Goal: Task Accomplishment & Management: Complete application form

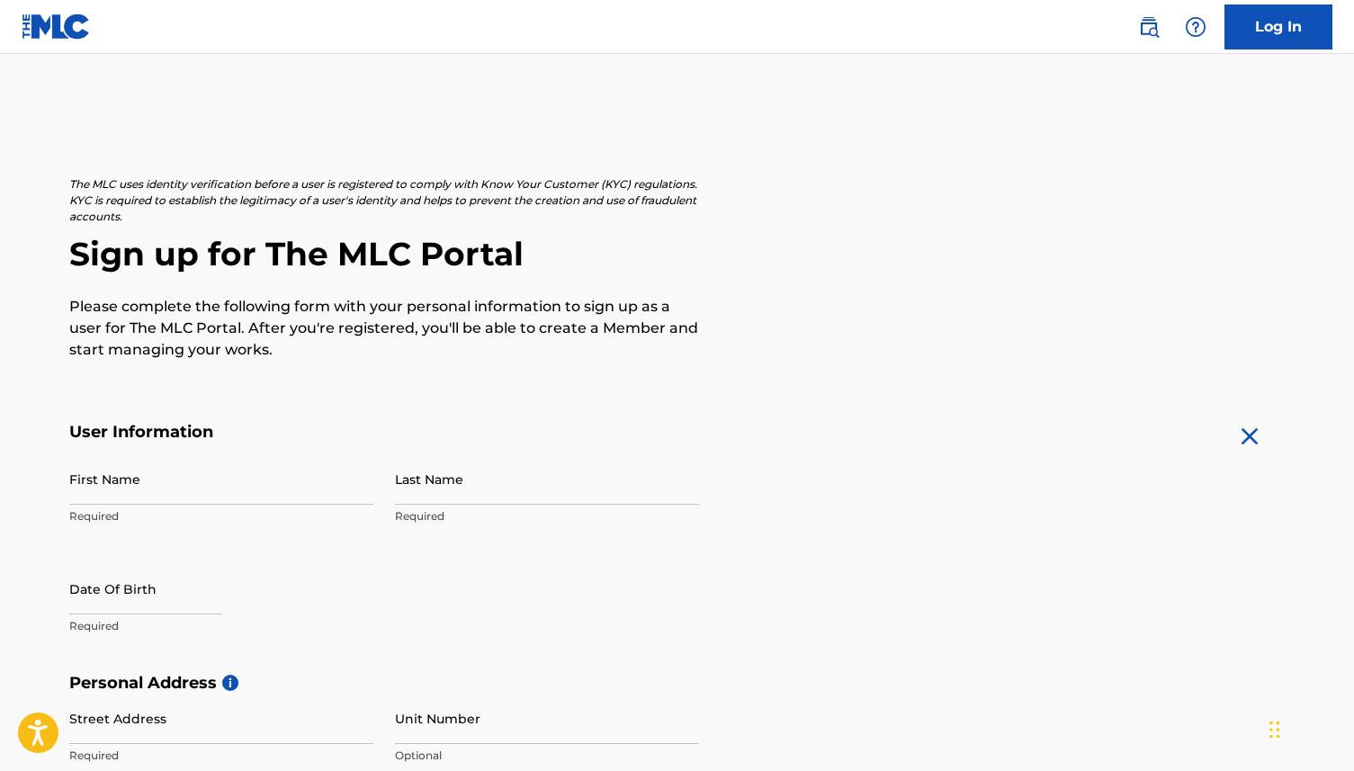
click at [192, 479] on input "First Name" at bounding box center [221, 478] width 304 height 51
type input "[DEMOGRAPHIC_DATA]"
type input "[PERSON_NAME]"
type input "[STREET_ADDRESS]"
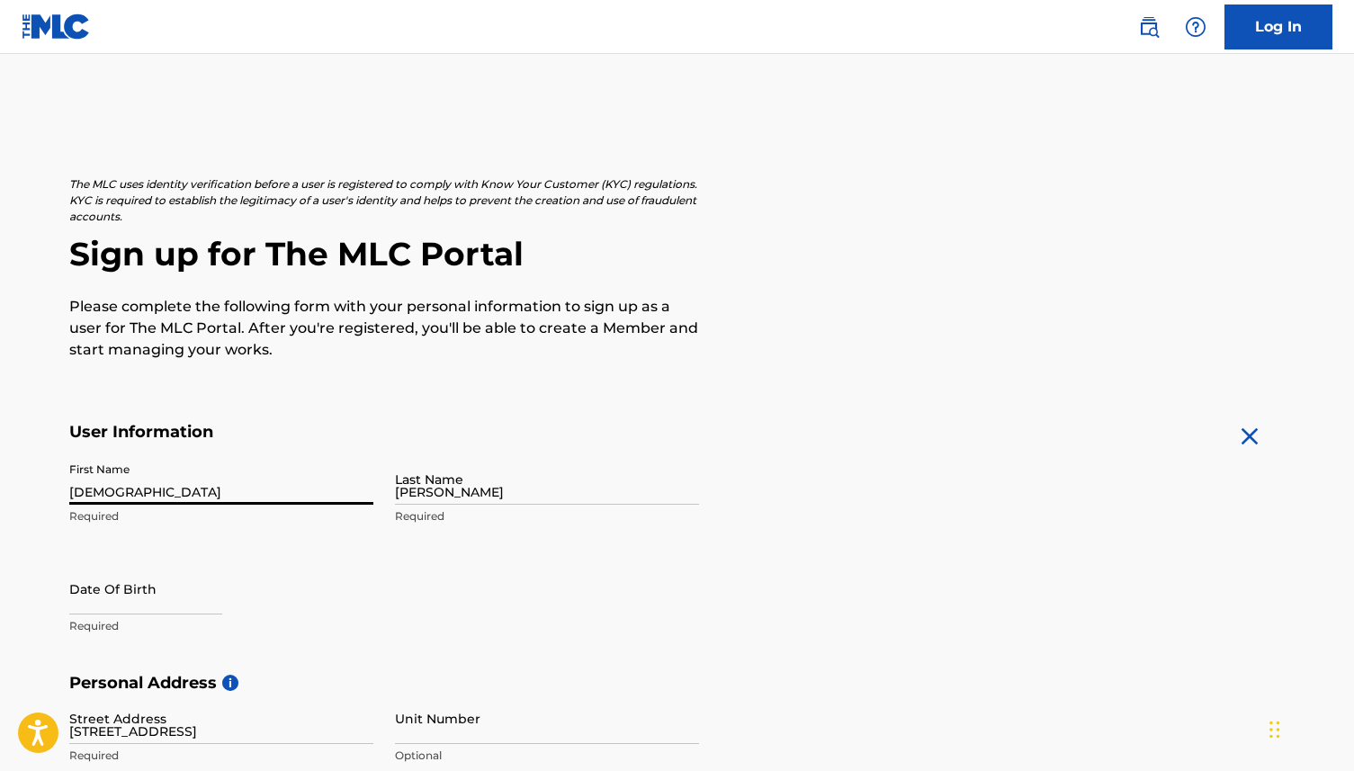
type input "Aston Clinton"
type input "AYLESBURY"
type input "[GEOGRAPHIC_DATA]"
type input "HP22 5GL"
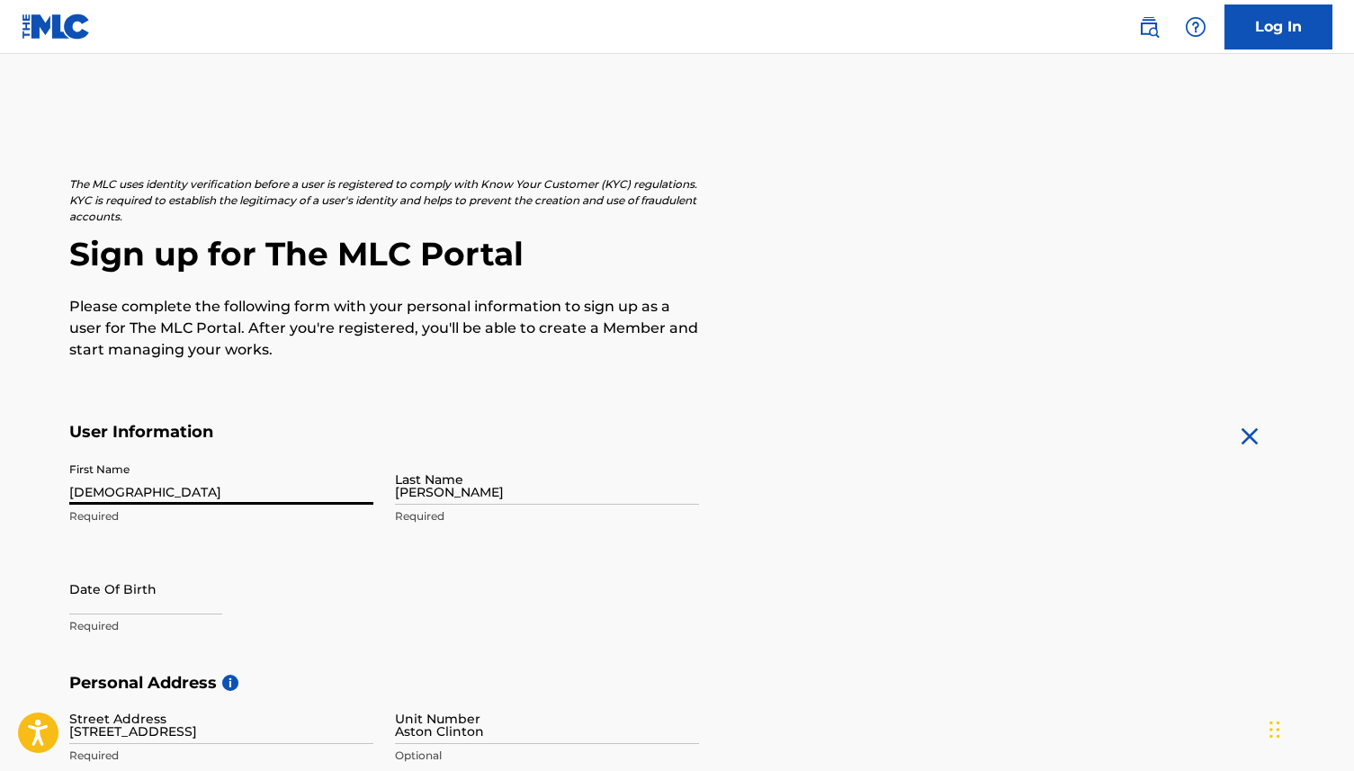
type input "7922"
type input "470887"
type input "[EMAIL_ADDRESS][DOMAIN_NAME]"
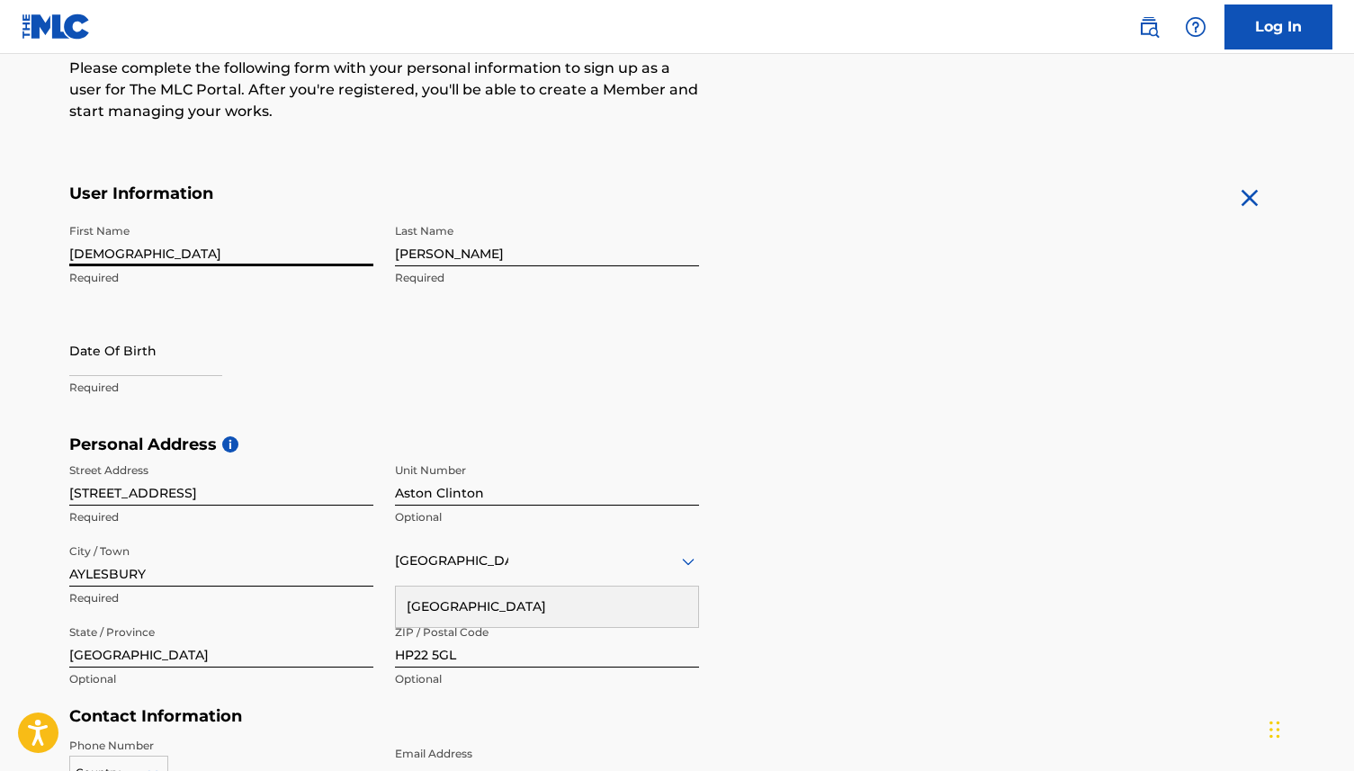
scroll to position [269, 0]
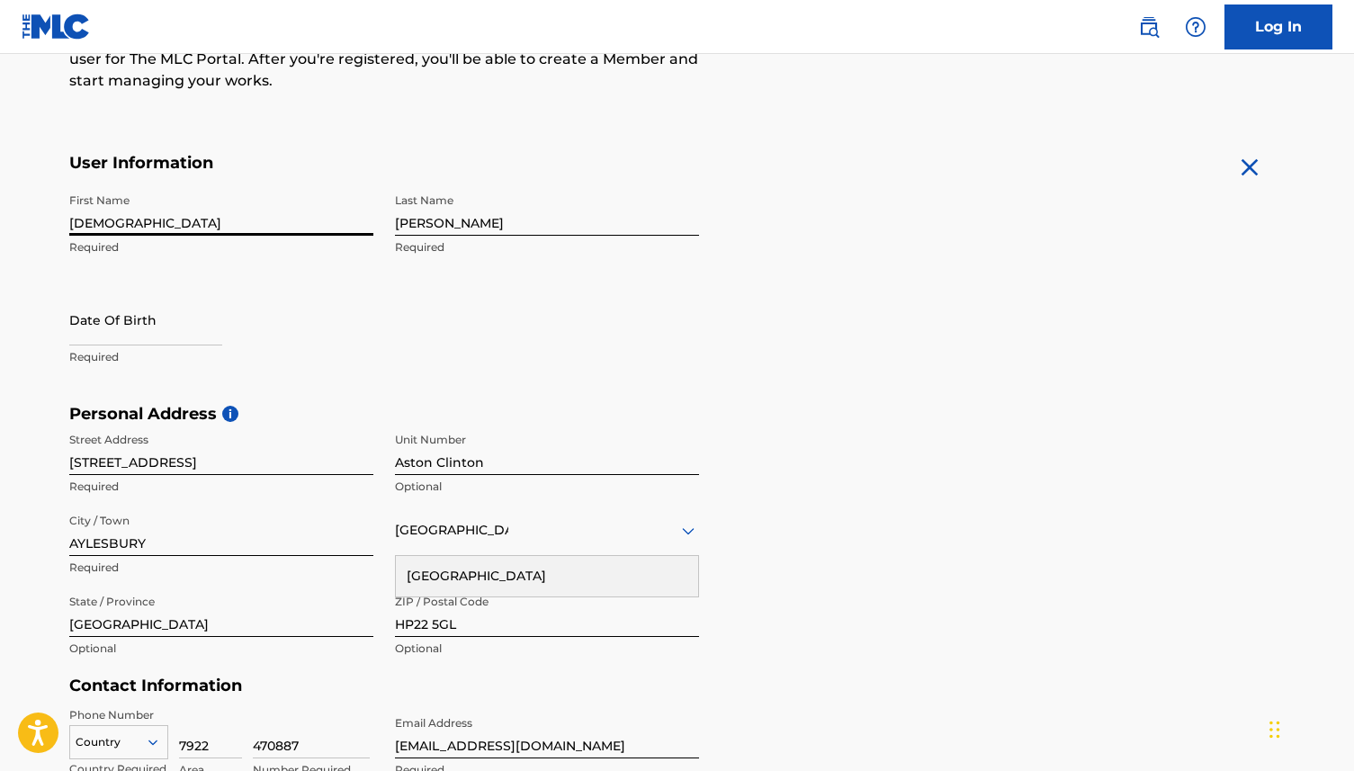
click at [134, 341] on input "text" at bounding box center [145, 319] width 153 height 51
select select "7"
select select "2025"
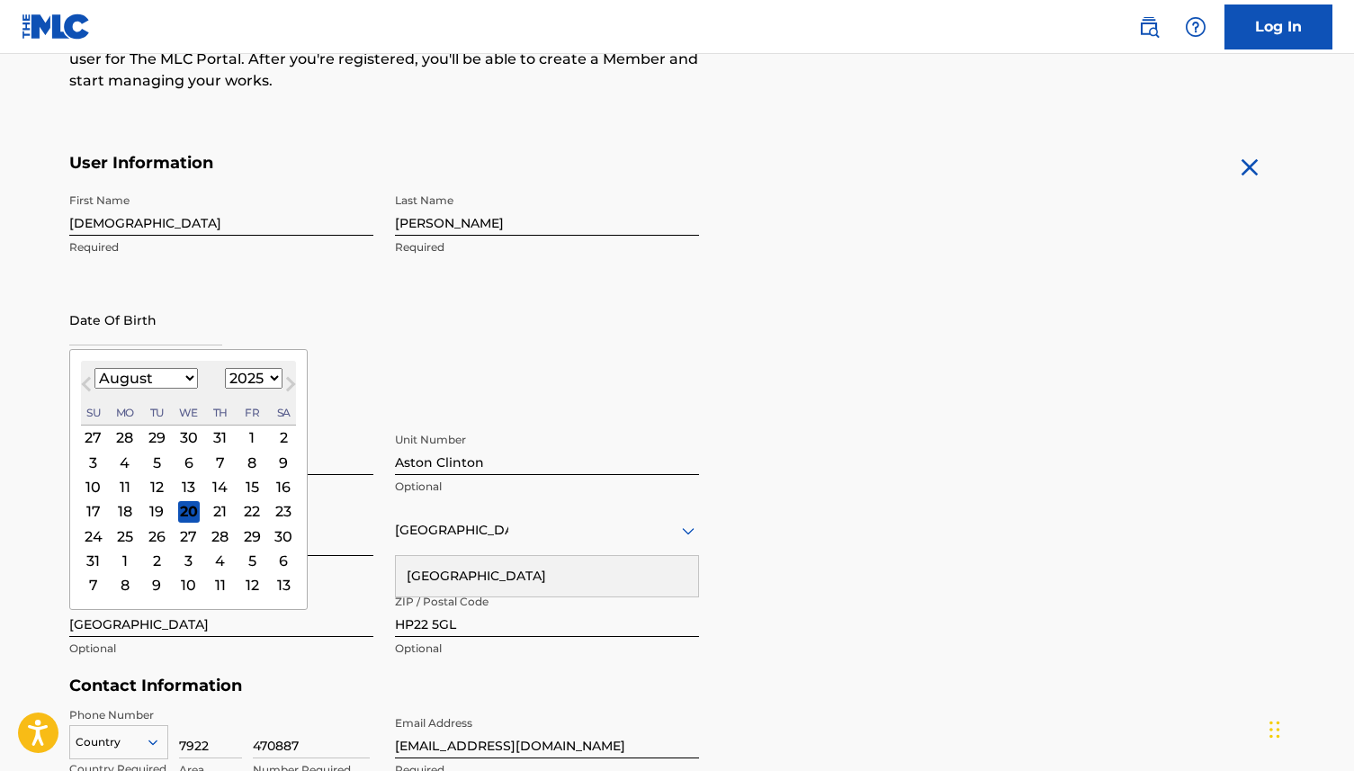
click at [290, 388] on button "Next Month" at bounding box center [290, 387] width 29 height 29
select select "10"
click at [192, 507] on div "19" at bounding box center [188, 511] width 22 height 22
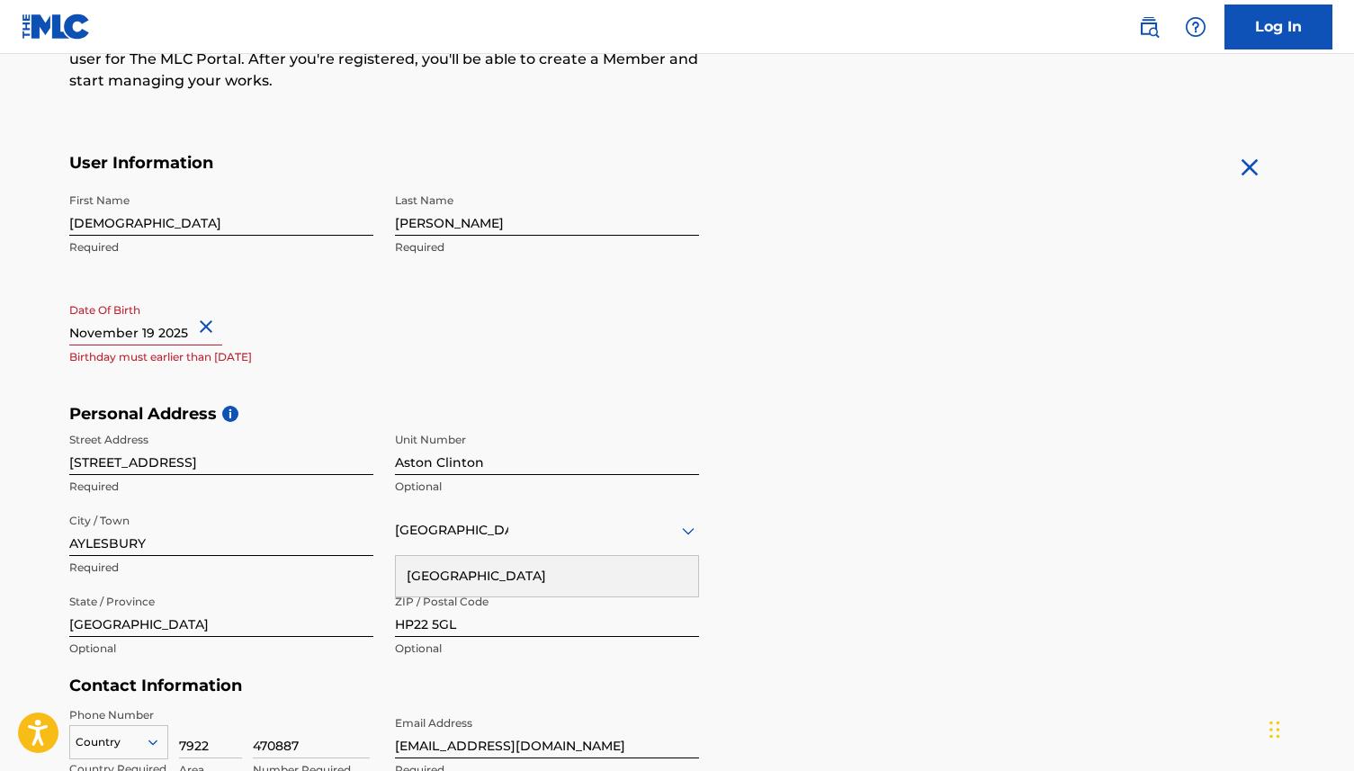
click at [180, 340] on input "text" at bounding box center [145, 319] width 153 height 51
select select "10"
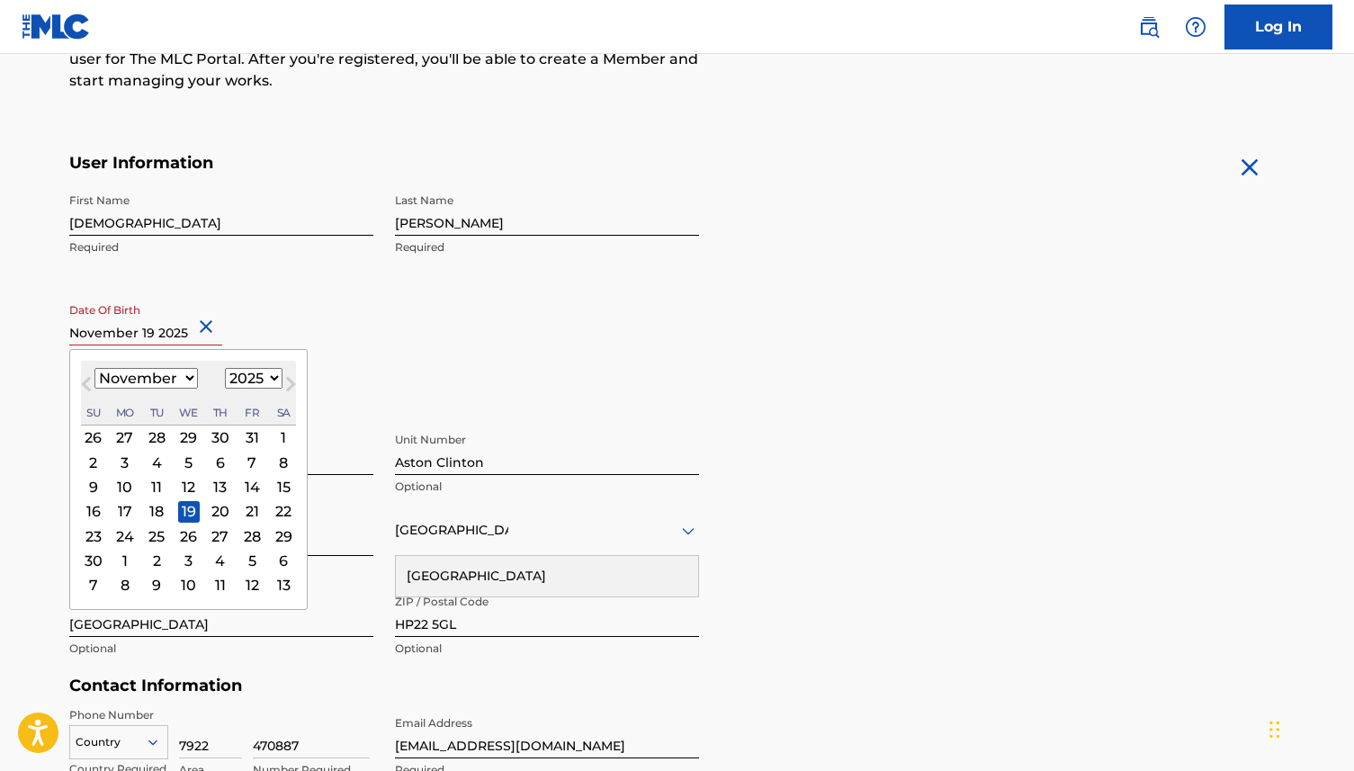
click at [252, 371] on select "1900 1901 1902 1903 1904 1905 1906 1907 1908 1909 1910 1911 1912 1913 1914 1915…" at bounding box center [254, 378] width 58 height 21
select select "2003"
click at [225, 368] on select "1900 1901 1902 1903 1904 1905 1906 1907 1908 1909 1910 1911 1912 1913 1914 1915…" at bounding box center [254, 378] width 58 height 21
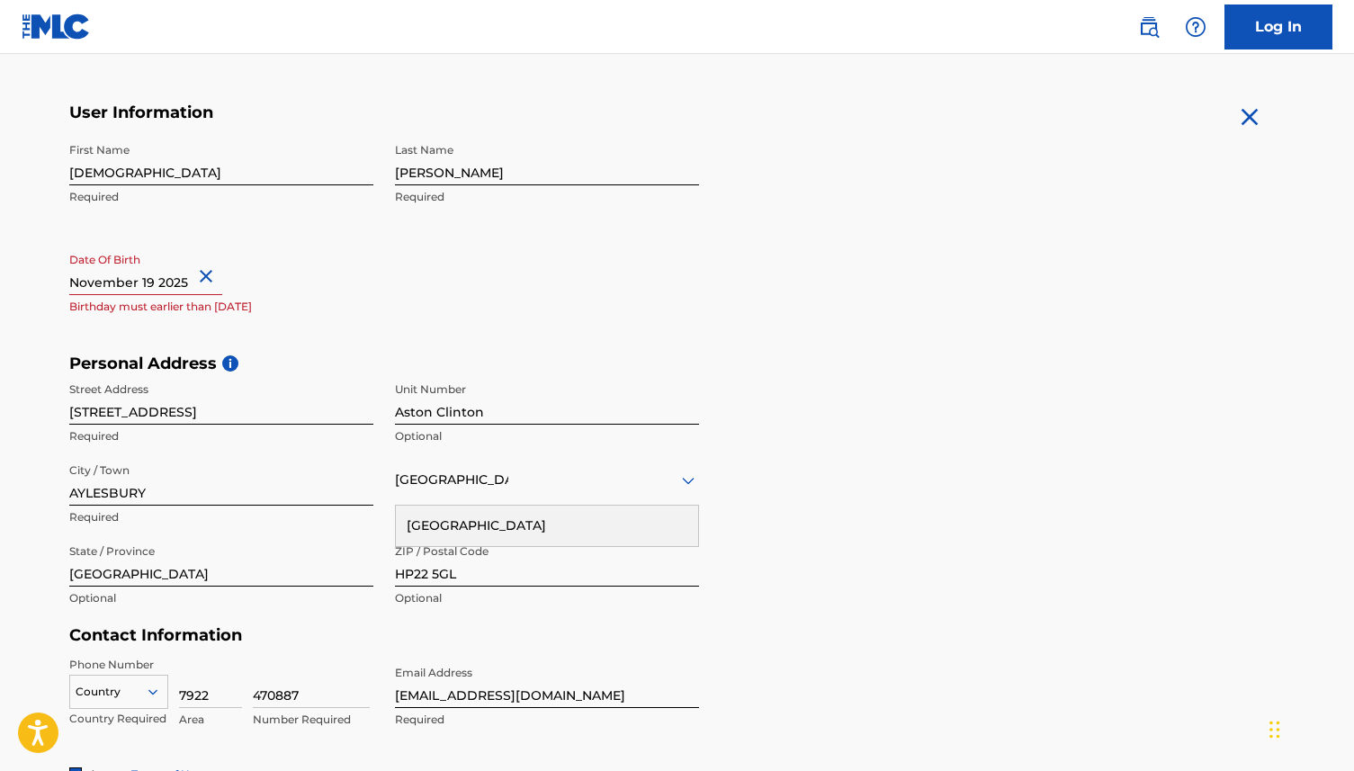
click at [451, 333] on div "First Name [DEMOGRAPHIC_DATA] Required Last Name [PERSON_NAME] Required Date Of…" at bounding box center [384, 243] width 630 height 219
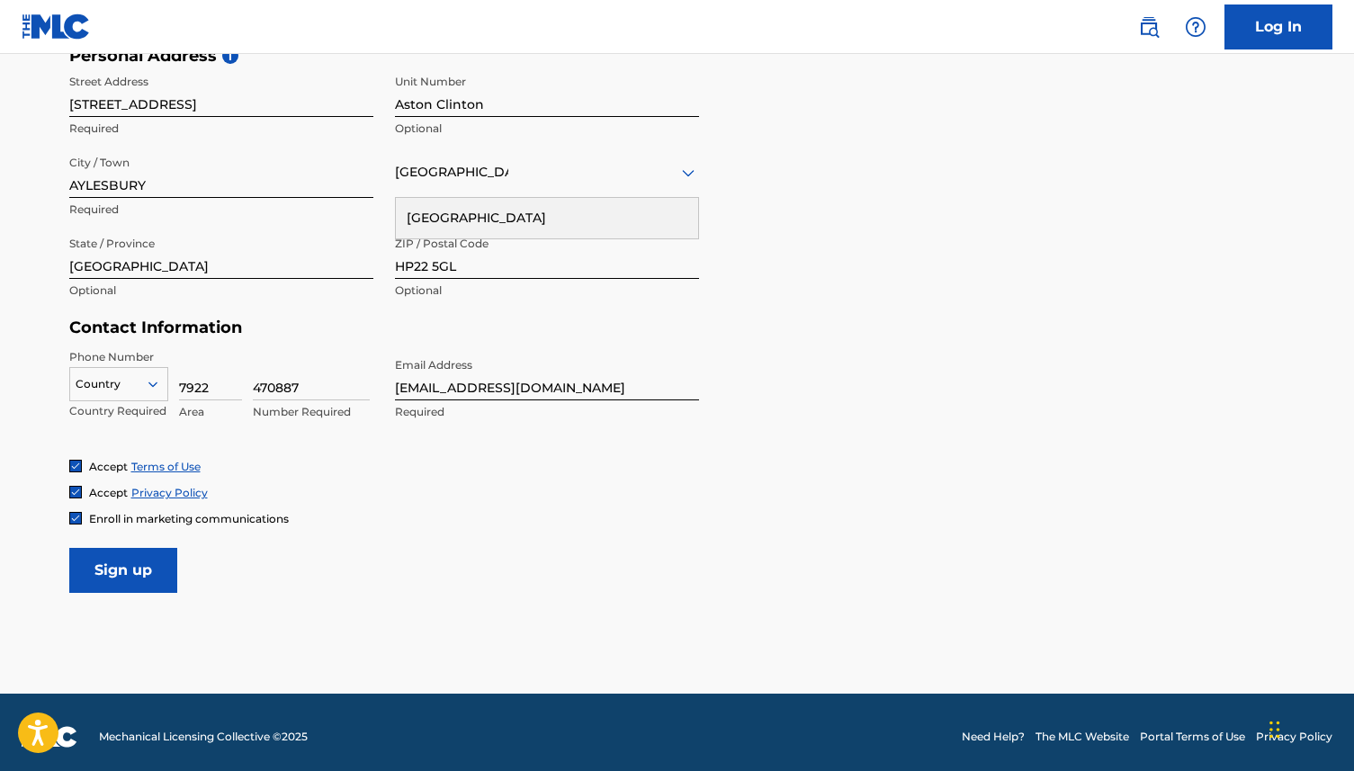
scroll to position [635, 0]
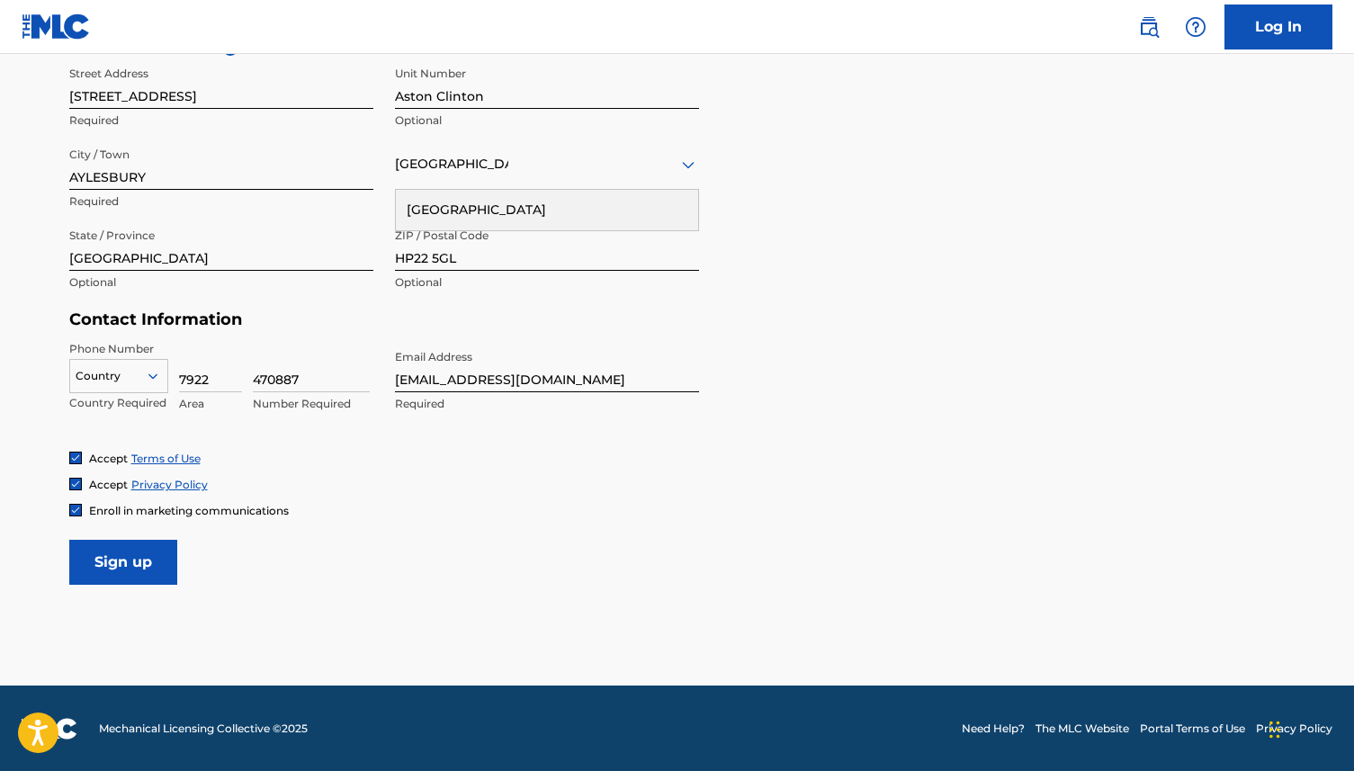
click at [145, 371] on icon at bounding box center [153, 376] width 16 height 16
type input "u"
type input "g"
click at [129, 367] on div at bounding box center [118, 376] width 97 height 20
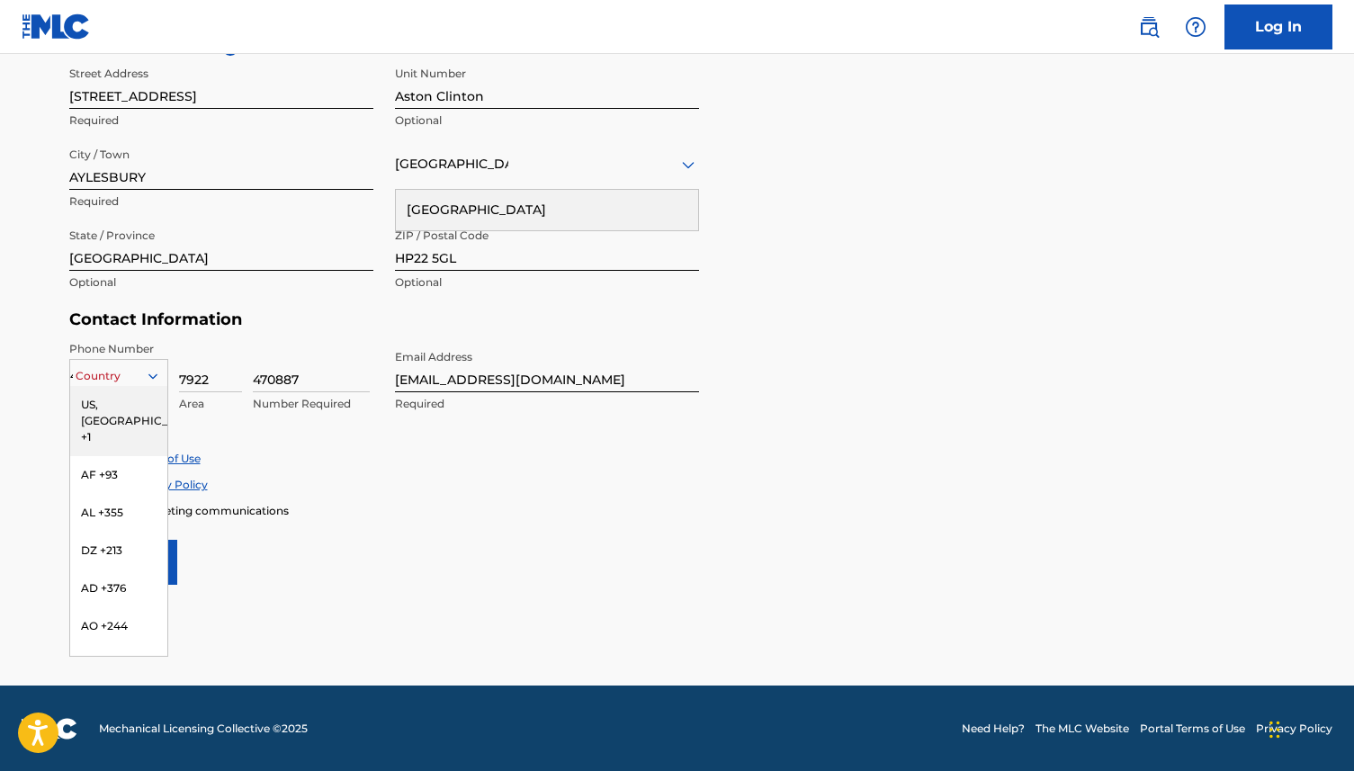
type input "44"
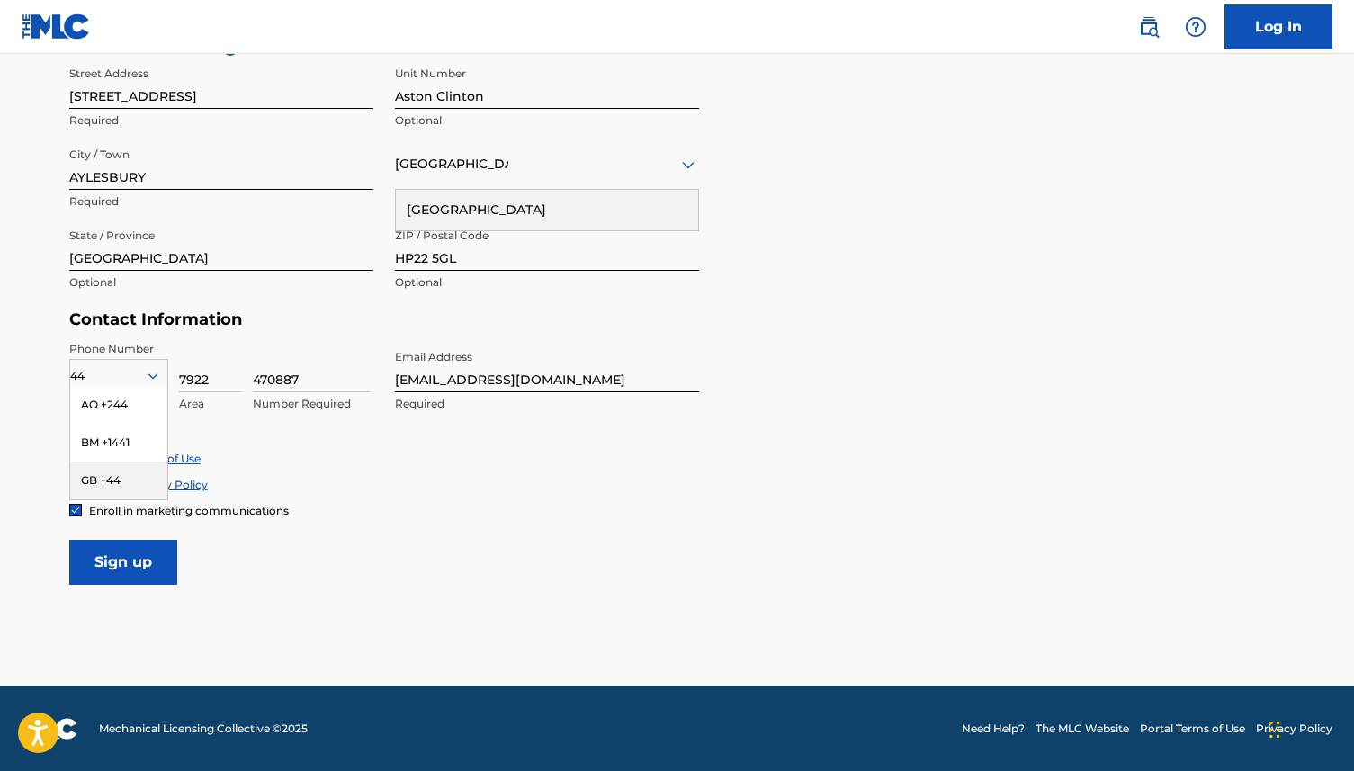
click at [94, 478] on div "GB +44" at bounding box center [118, 480] width 97 height 38
click at [142, 551] on input "Sign up" at bounding box center [123, 562] width 108 height 45
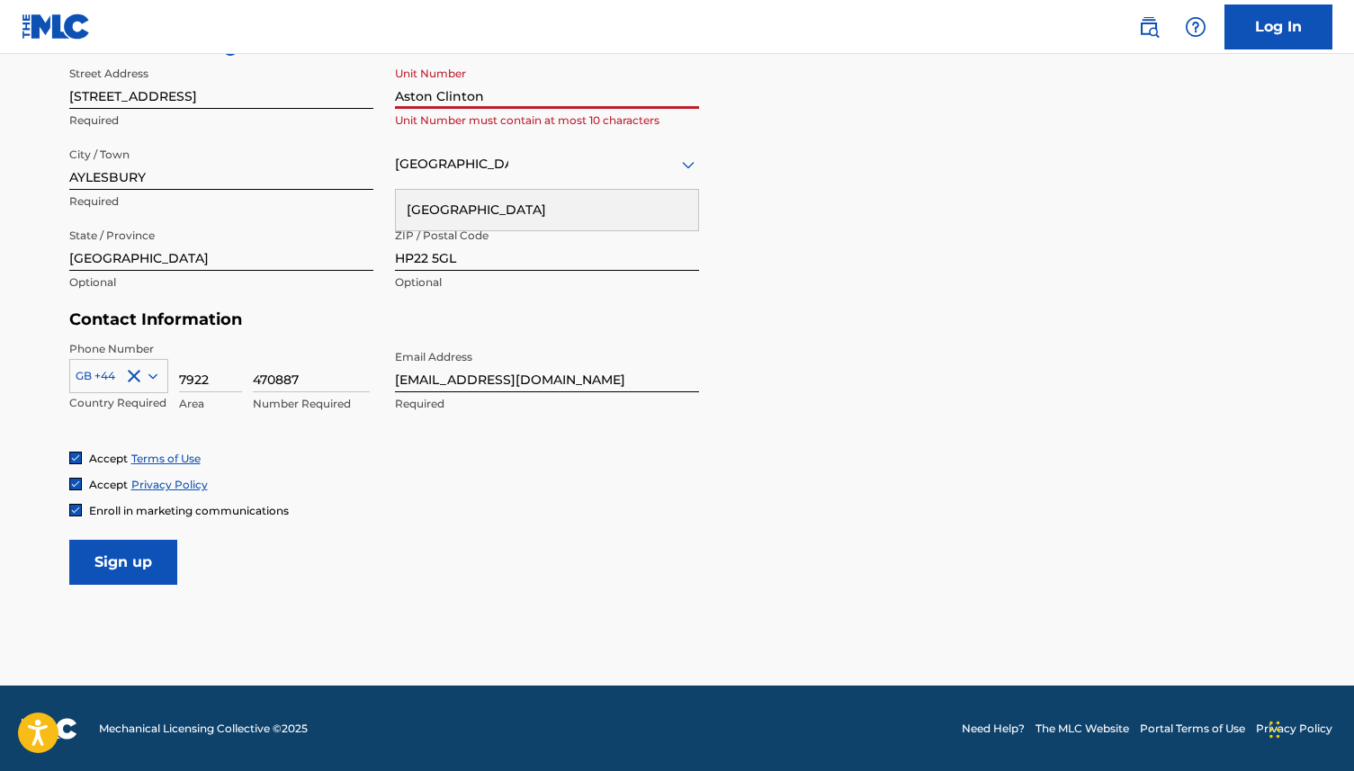
click at [435, 102] on input "Aston Clinton" at bounding box center [547, 83] width 304 height 51
click at [435, 101] on input "Aston Clinton" at bounding box center [547, 83] width 304 height 51
click at [117, 585] on main "The MLC uses identity verification before a user is registered to comply with K…" at bounding box center [677, 52] width 1354 height 1266
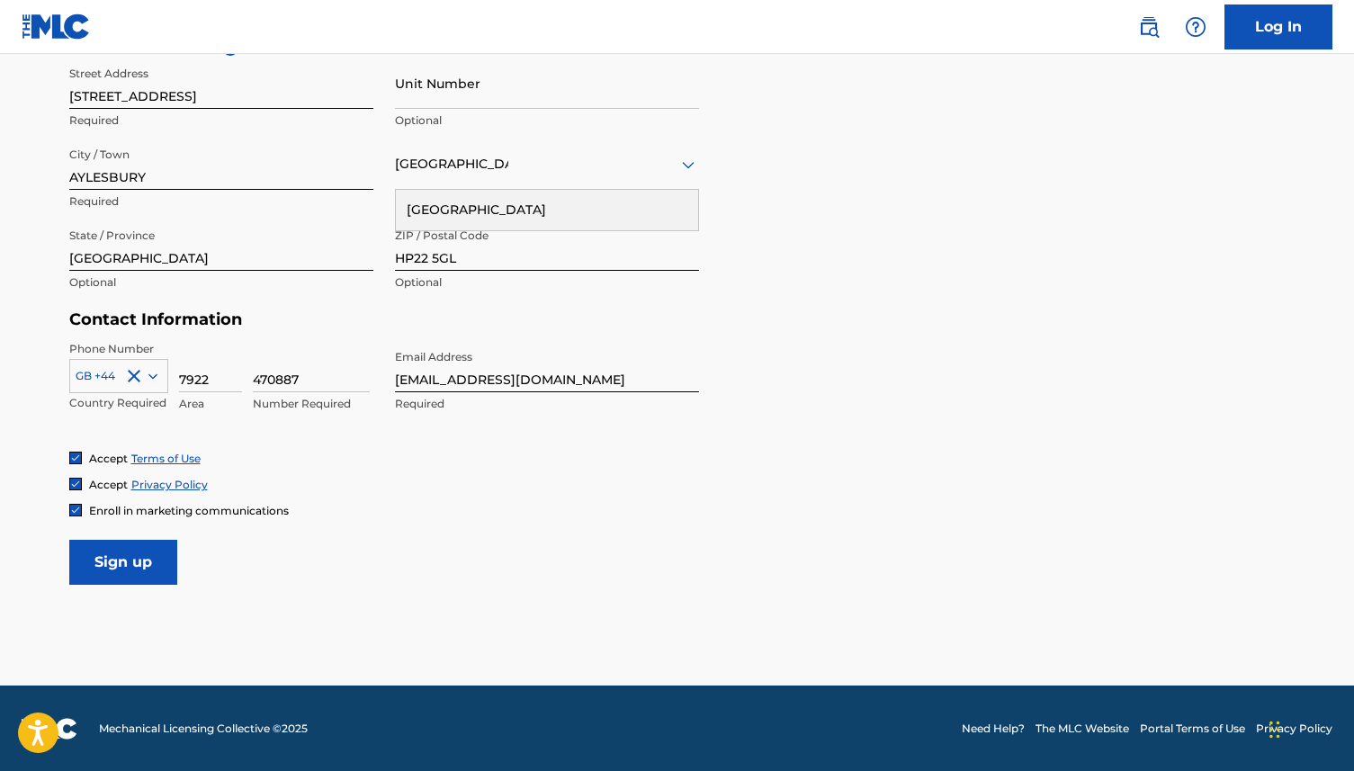
click at [118, 582] on input "Sign up" at bounding box center [123, 562] width 108 height 45
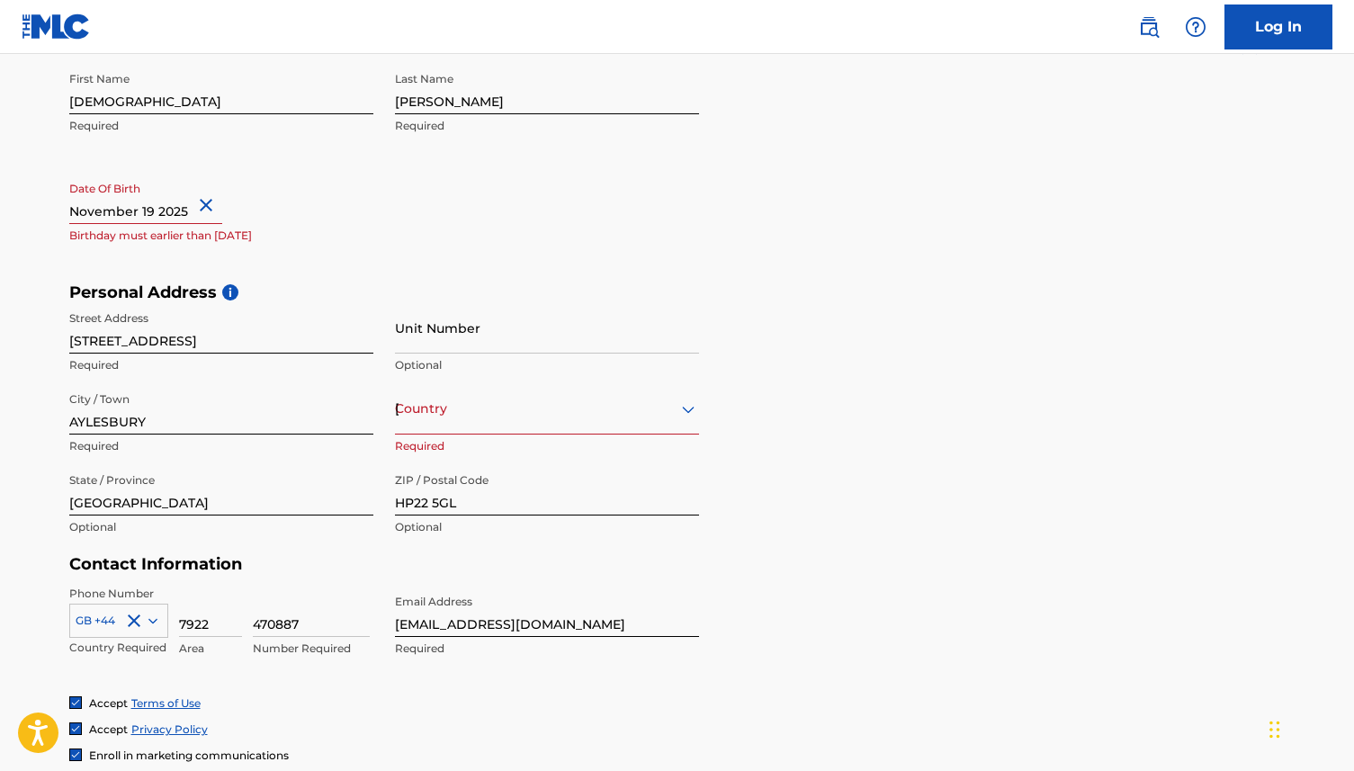
scroll to position [386, 0]
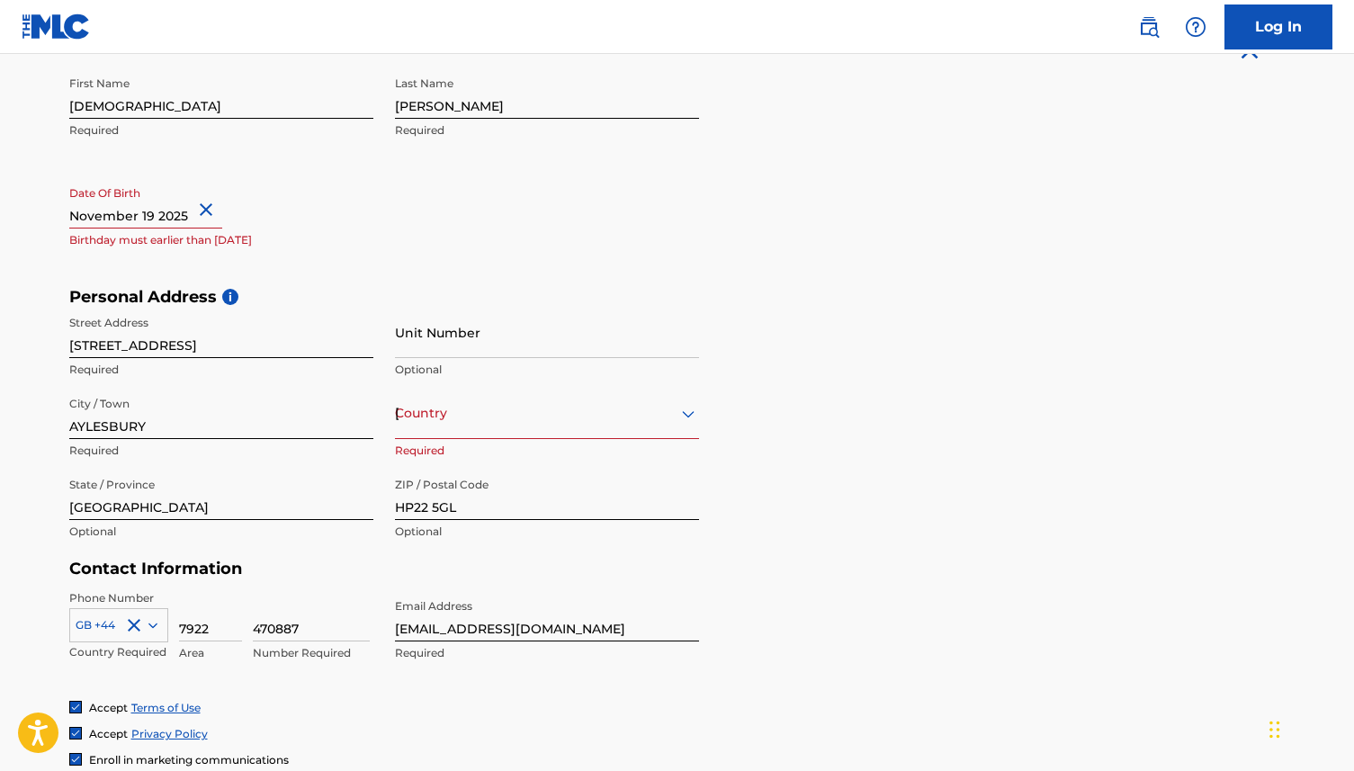
click at [175, 210] on input "text" at bounding box center [145, 202] width 153 height 51
select select "10"
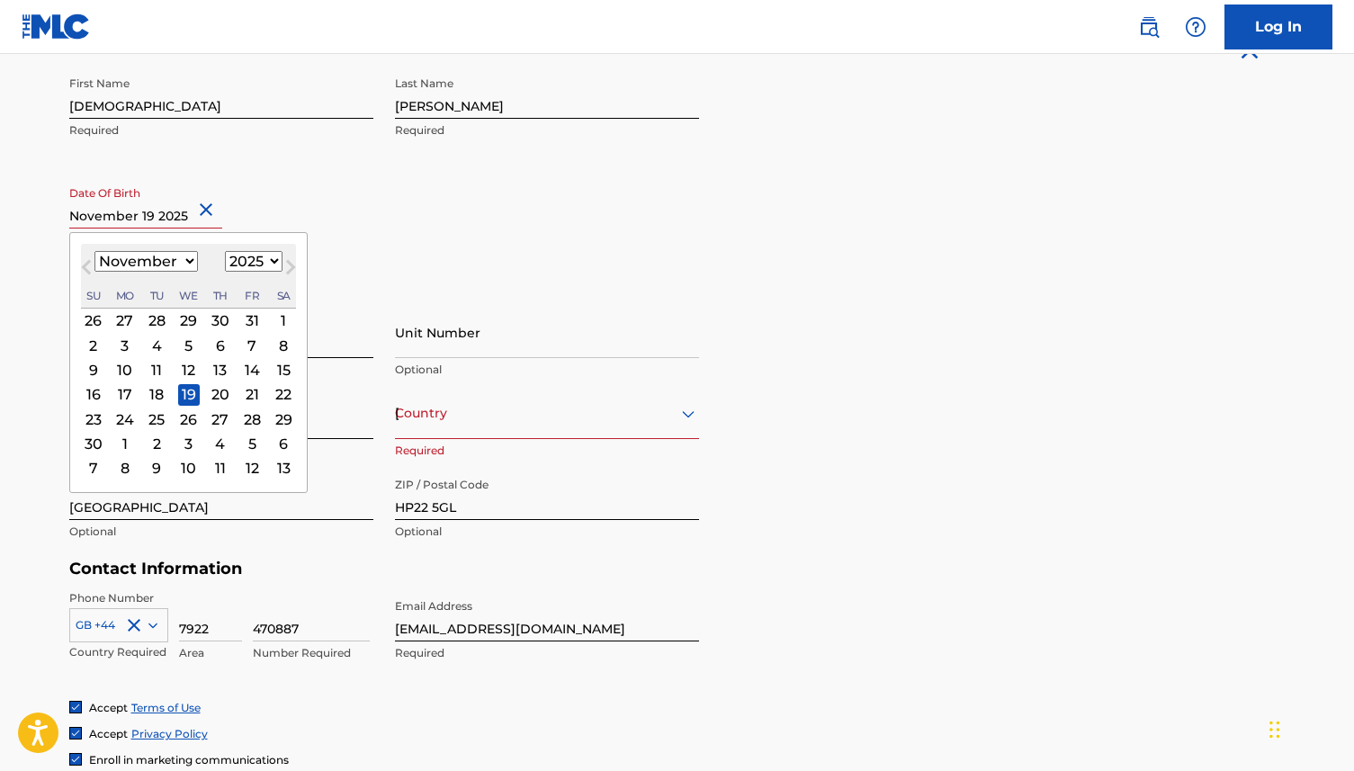
click at [246, 261] on select "1900 1901 1902 1903 1904 1905 1906 1907 1908 1909 1910 1911 1912 1913 1914 1915…" at bounding box center [254, 261] width 58 height 21
select select "2003"
click at [225, 251] on select "1900 1901 1902 1903 1904 1905 1906 1907 1908 1909 1910 1911 1912 1913 1914 1915…" at bounding box center [254, 261] width 58 height 21
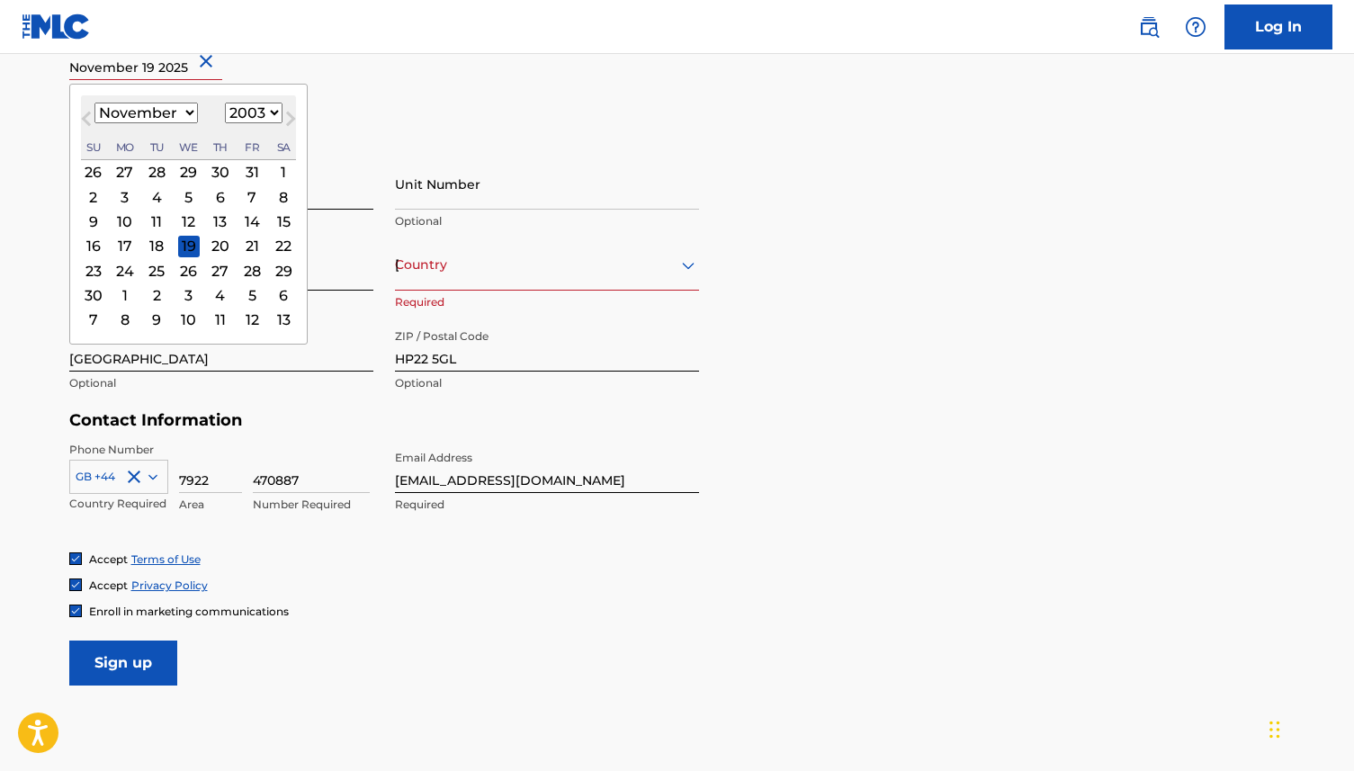
scroll to position [539, 0]
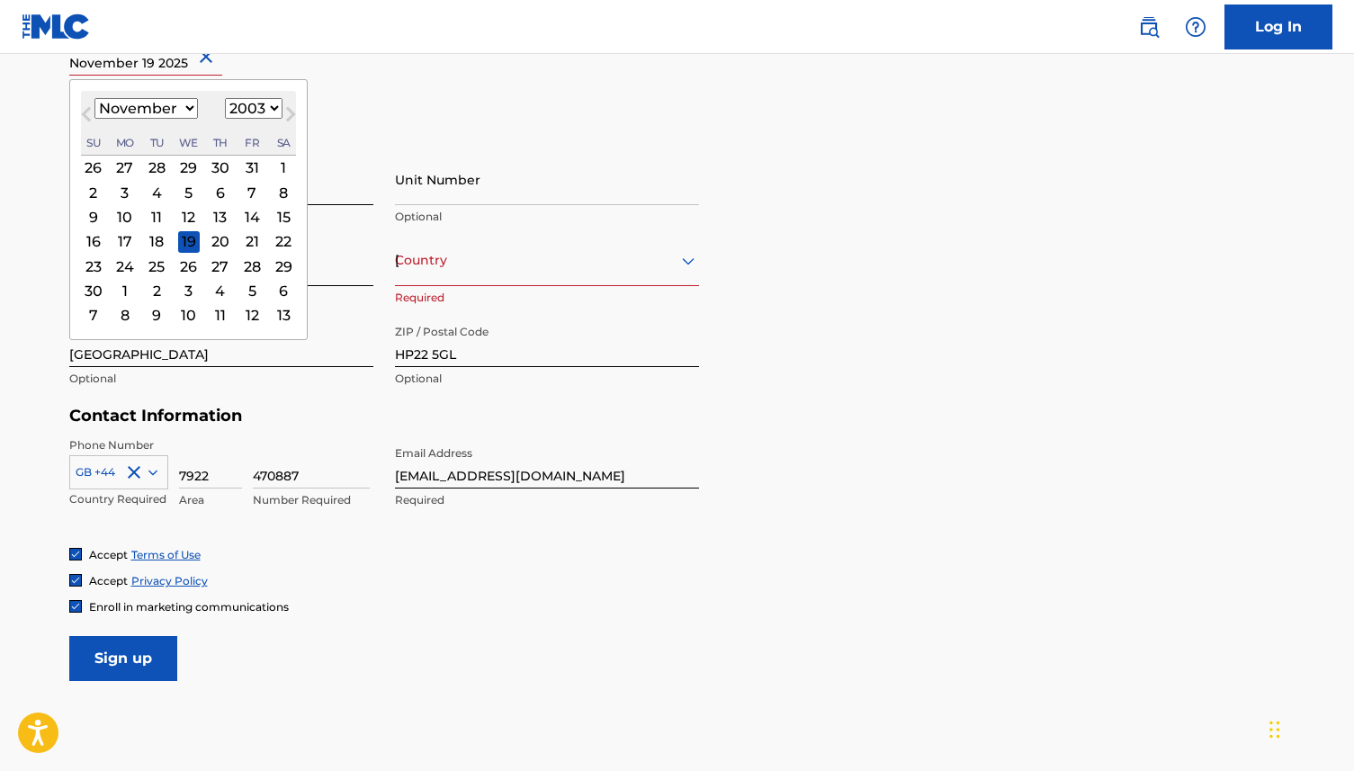
click at [380, 144] on h5 "Personal Address i" at bounding box center [677, 144] width 1216 height 21
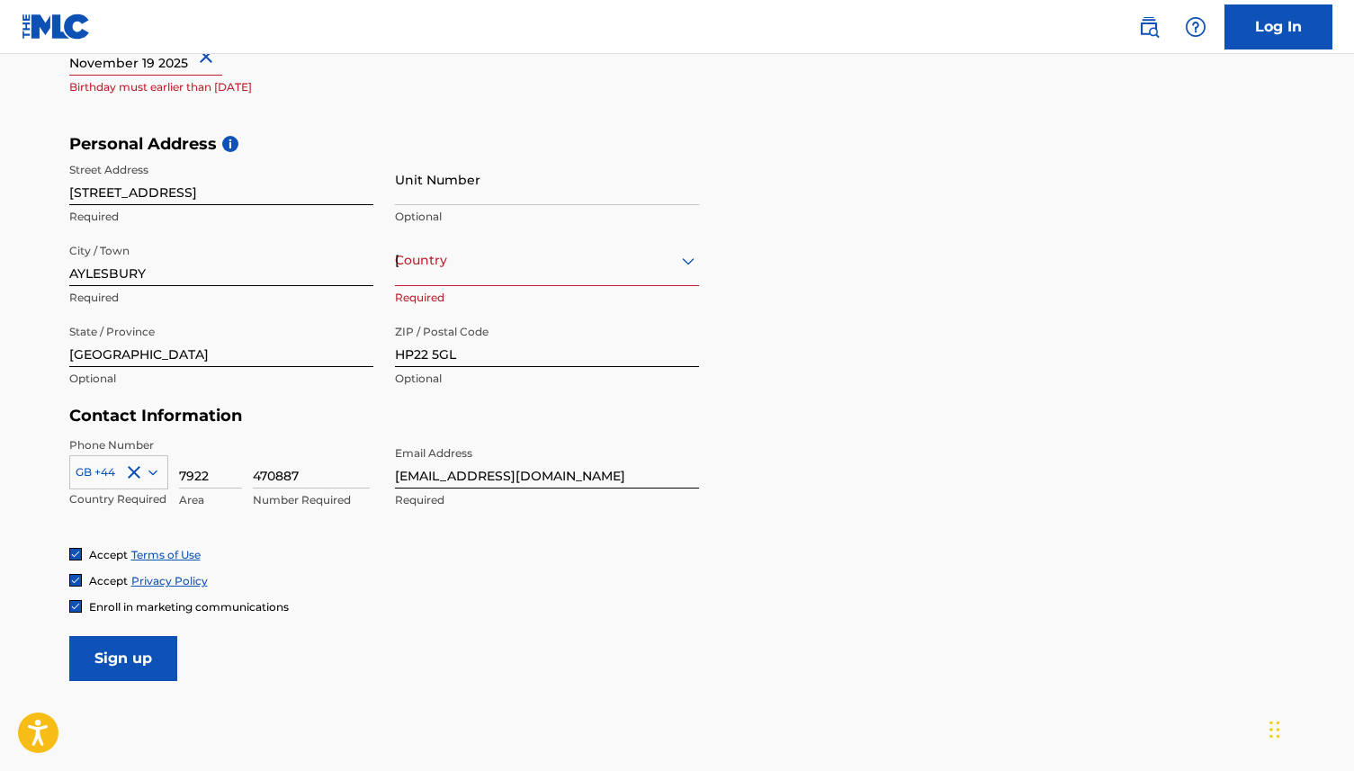
click at [133, 672] on input "Sign up" at bounding box center [123, 658] width 108 height 45
click at [136, 669] on input "Sign up" at bounding box center [123, 658] width 108 height 45
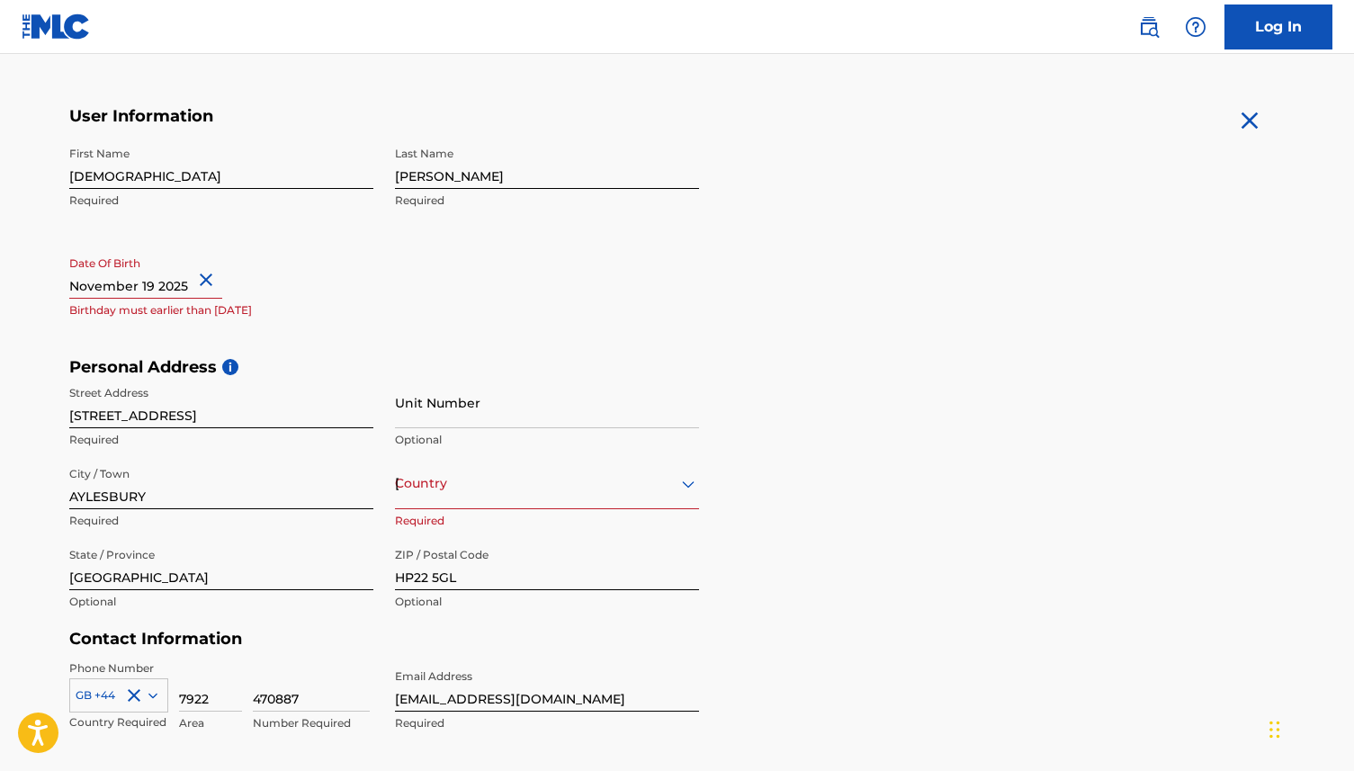
scroll to position [314, 0]
click at [157, 285] on input "text" at bounding box center [145, 274] width 153 height 51
select select "10"
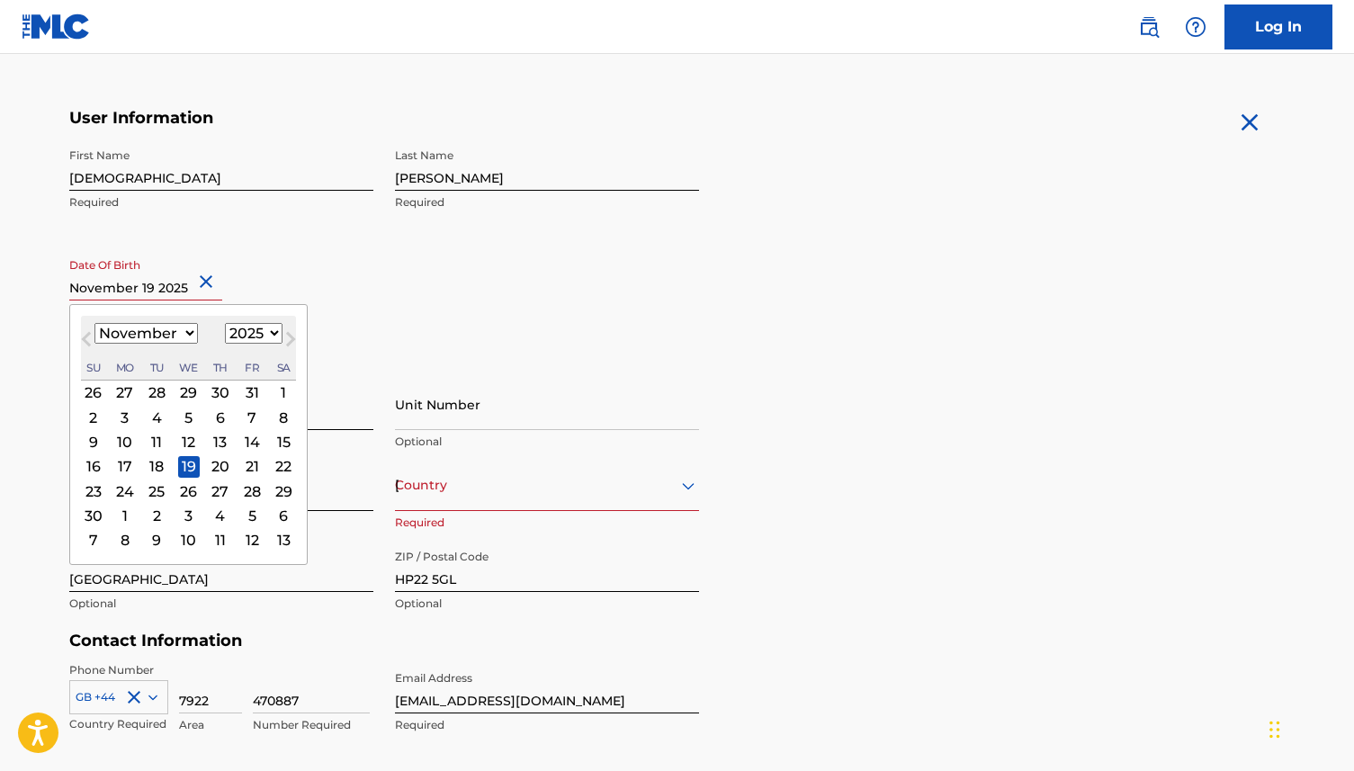
click at [245, 335] on select "1900 1901 1902 1903 1904 1905 1906 1907 1908 1909 1910 1911 1912 1913 1914 1915…" at bounding box center [254, 333] width 58 height 21
select select "2003"
click at [225, 323] on select "1900 1901 1902 1903 1904 1905 1906 1907 1908 1909 1910 1911 1912 1913 1914 1915…" at bounding box center [254, 333] width 58 height 21
click at [204, 316] on div "[DATE] January February March April May June July August September October Nove…" at bounding box center [188, 348] width 215 height 65
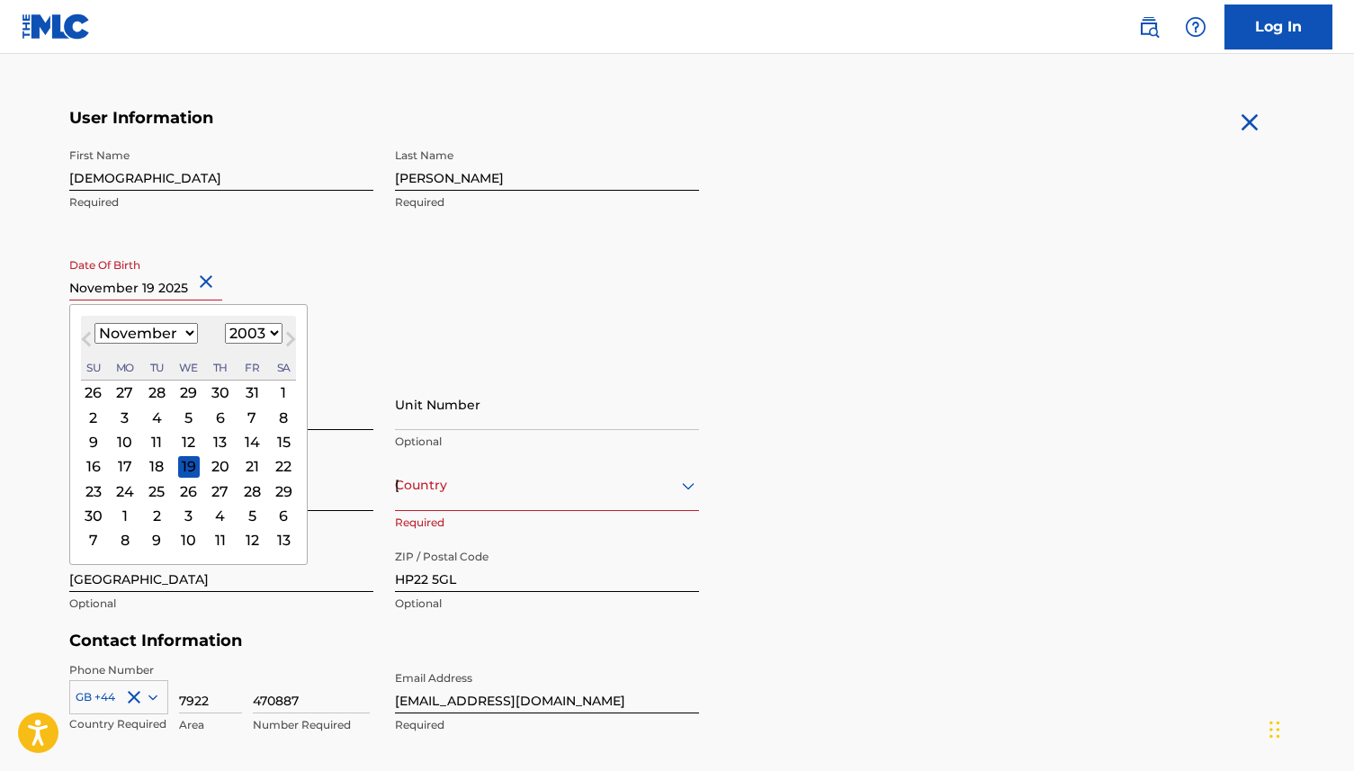
click at [198, 335] on div "January February March April May June July August September October November [D…" at bounding box center [188, 334] width 215 height 22
click at [389, 370] on h5 "Personal Address i" at bounding box center [677, 369] width 1216 height 21
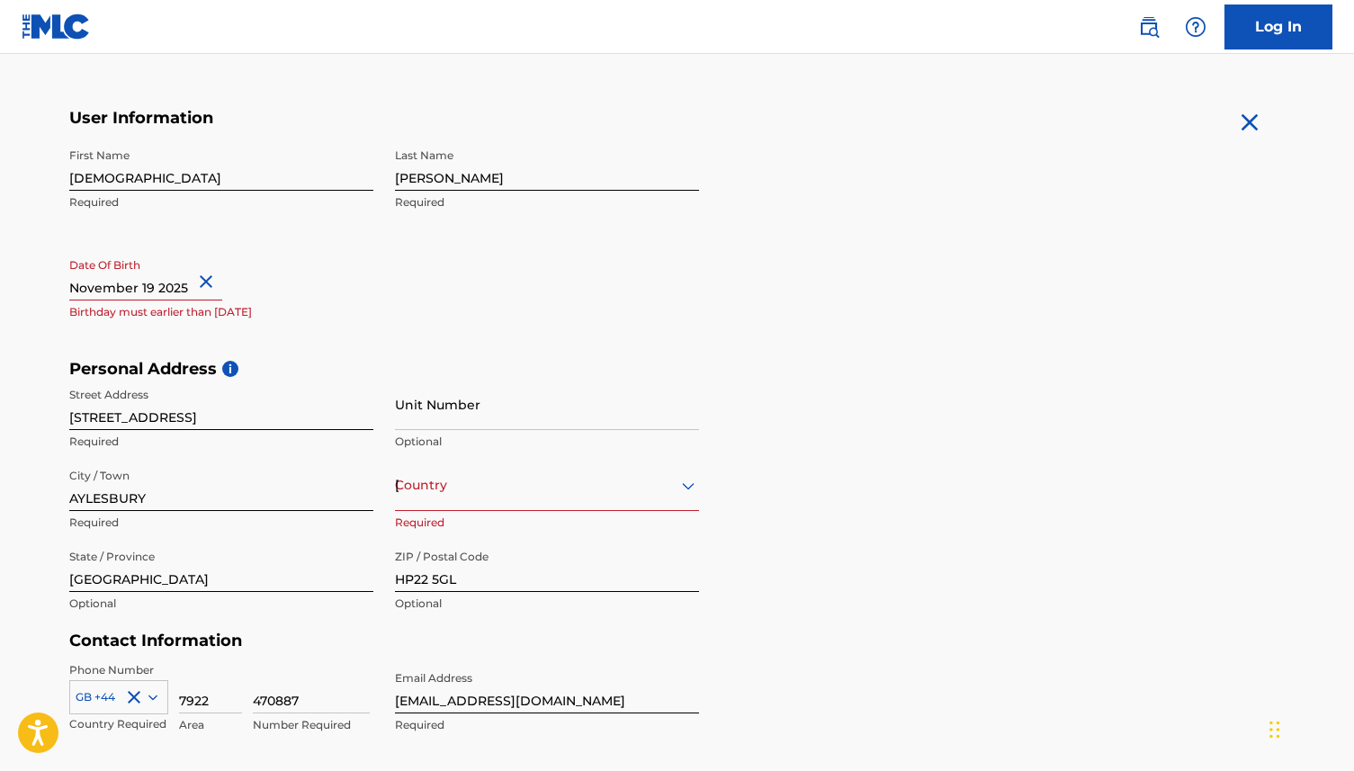
click at [201, 280] on button "Close" at bounding box center [208, 282] width 27 height 55
type input "[DATE]"
click at [291, 345] on div "First Name [DEMOGRAPHIC_DATA] Required Last Name [PERSON_NAME] Required Date Of…" at bounding box center [384, 248] width 630 height 219
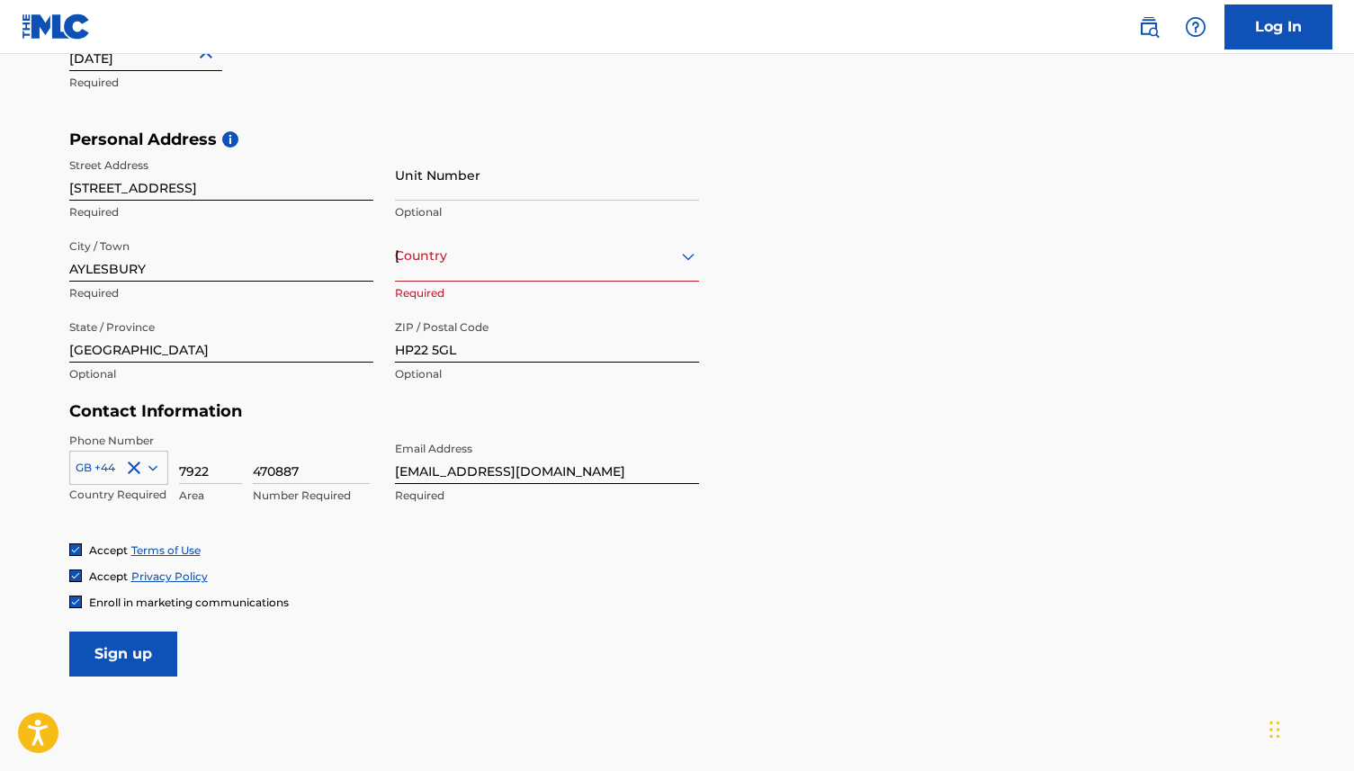
scroll to position [546, 0]
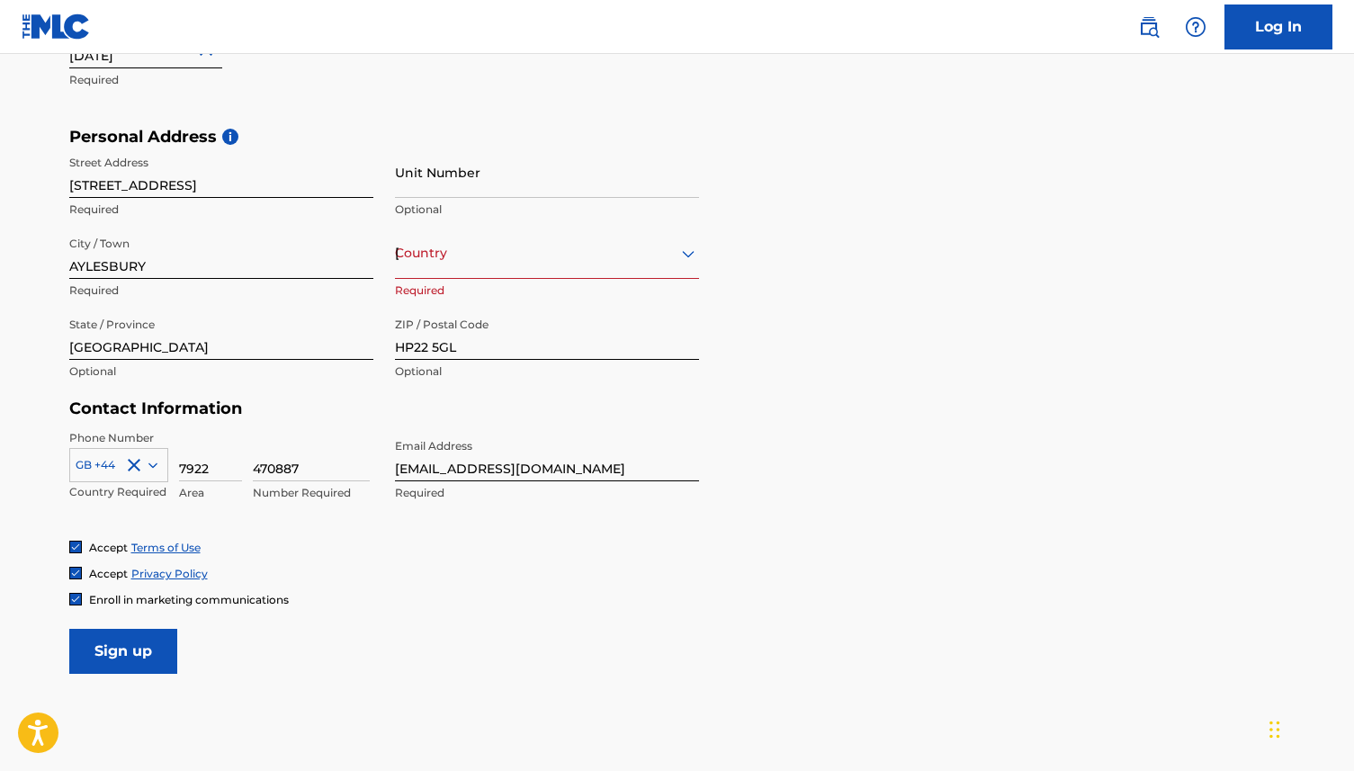
click at [138, 640] on input "Sign up" at bounding box center [123, 651] width 108 height 45
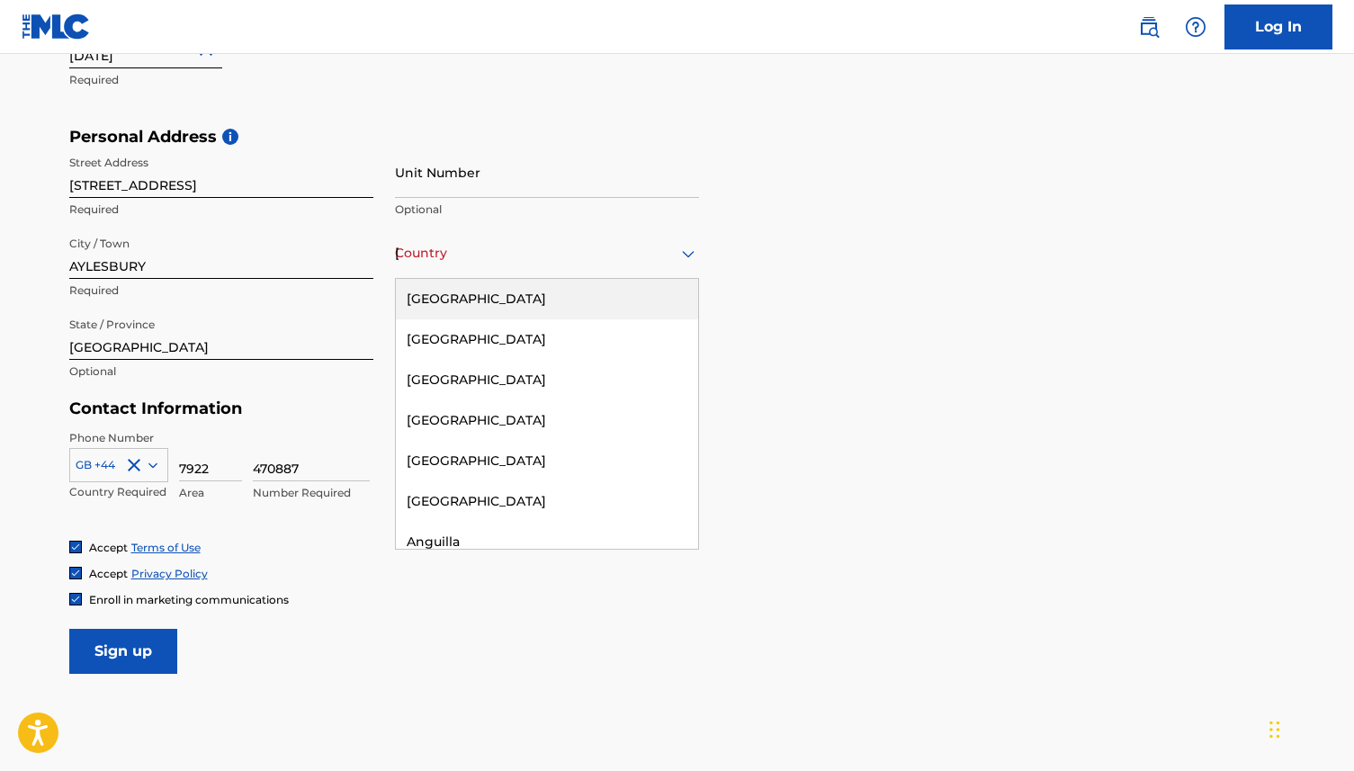
click at [494, 268] on div "Country [GEOGRAPHIC_DATA]" at bounding box center [547, 253] width 304 height 51
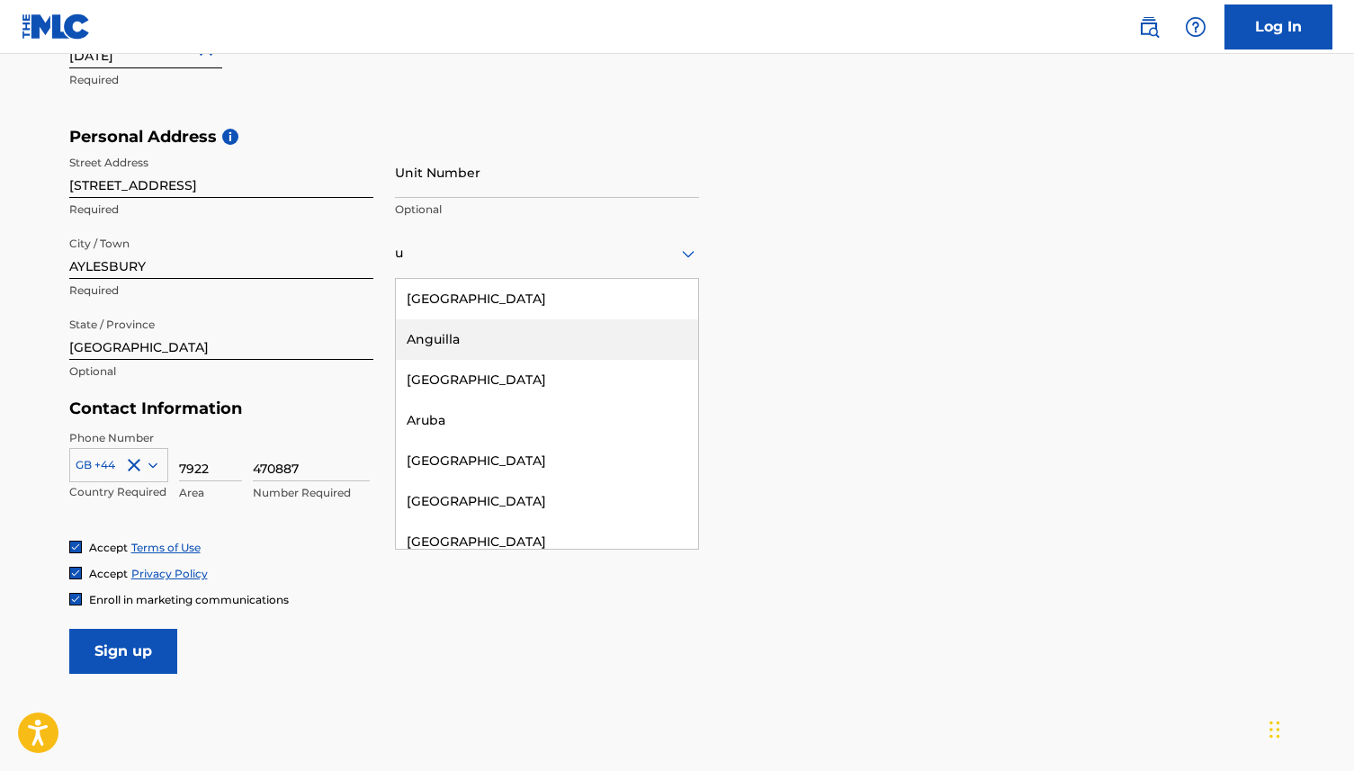
type input "[GEOGRAPHIC_DATA]"
type input "Aston Clinton"
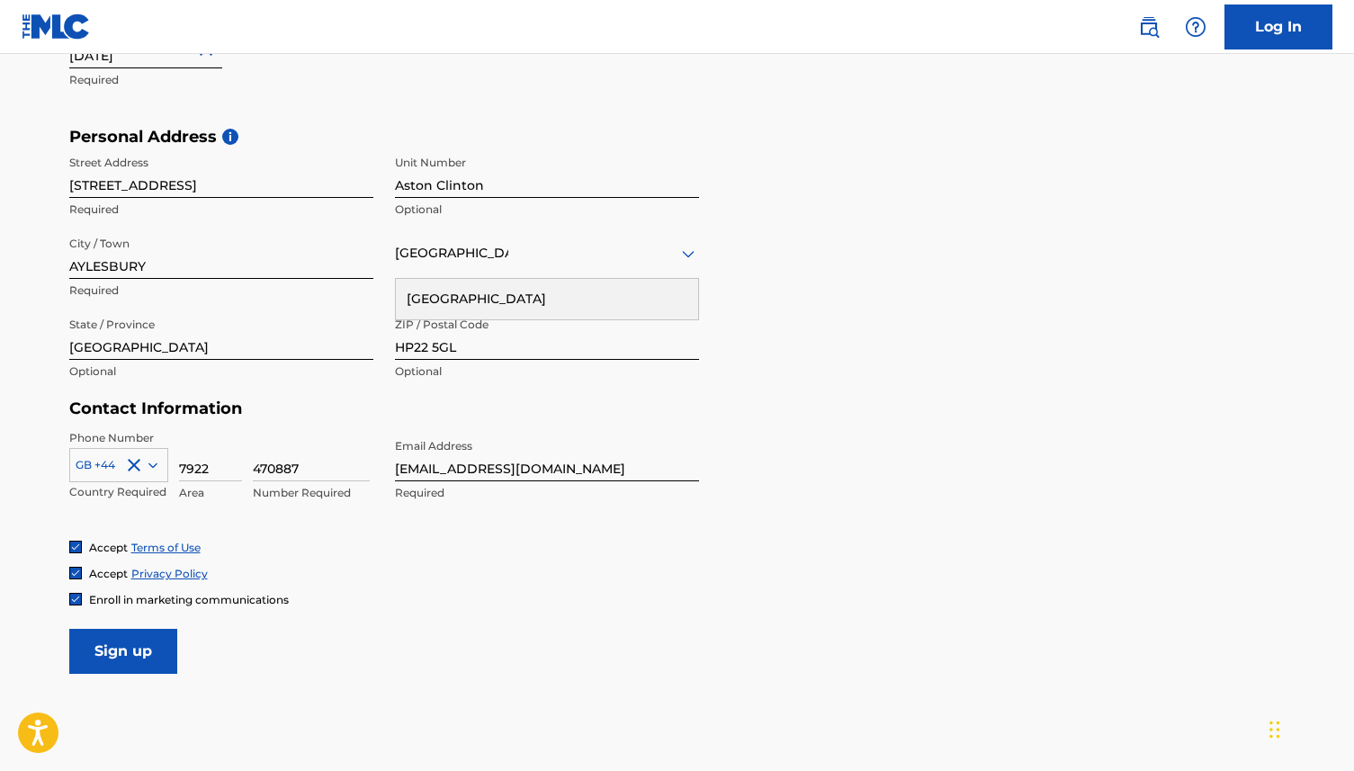
click at [561, 242] on div "[GEOGRAPHIC_DATA]" at bounding box center [547, 253] width 304 height 22
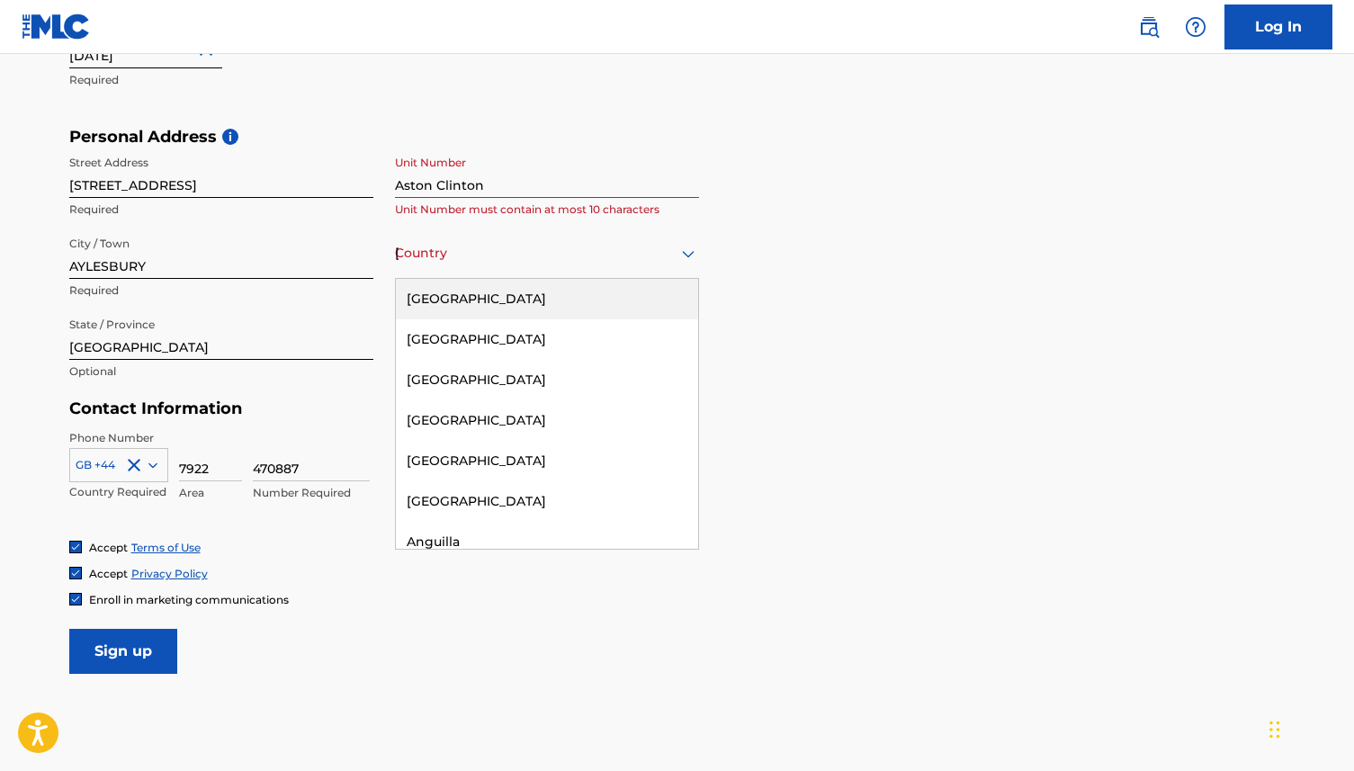
click at [473, 250] on div "[GEOGRAPHIC_DATA]" at bounding box center [547, 253] width 304 height 22
type input "[GEOGRAPHIC_DATA]"
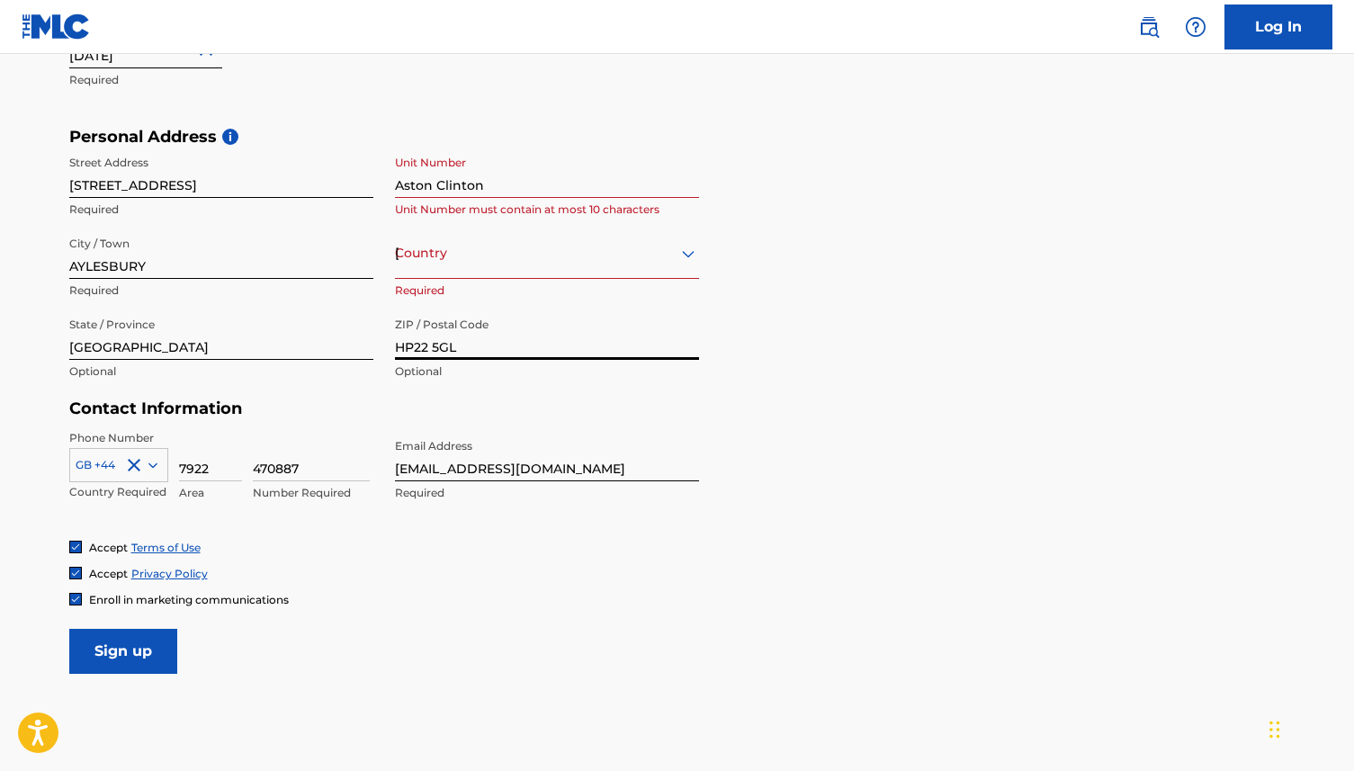
click at [472, 337] on input "HP22 5GL" at bounding box center [547, 334] width 304 height 51
click at [471, 264] on div "Country [GEOGRAPHIC_DATA]" at bounding box center [547, 253] width 304 height 51
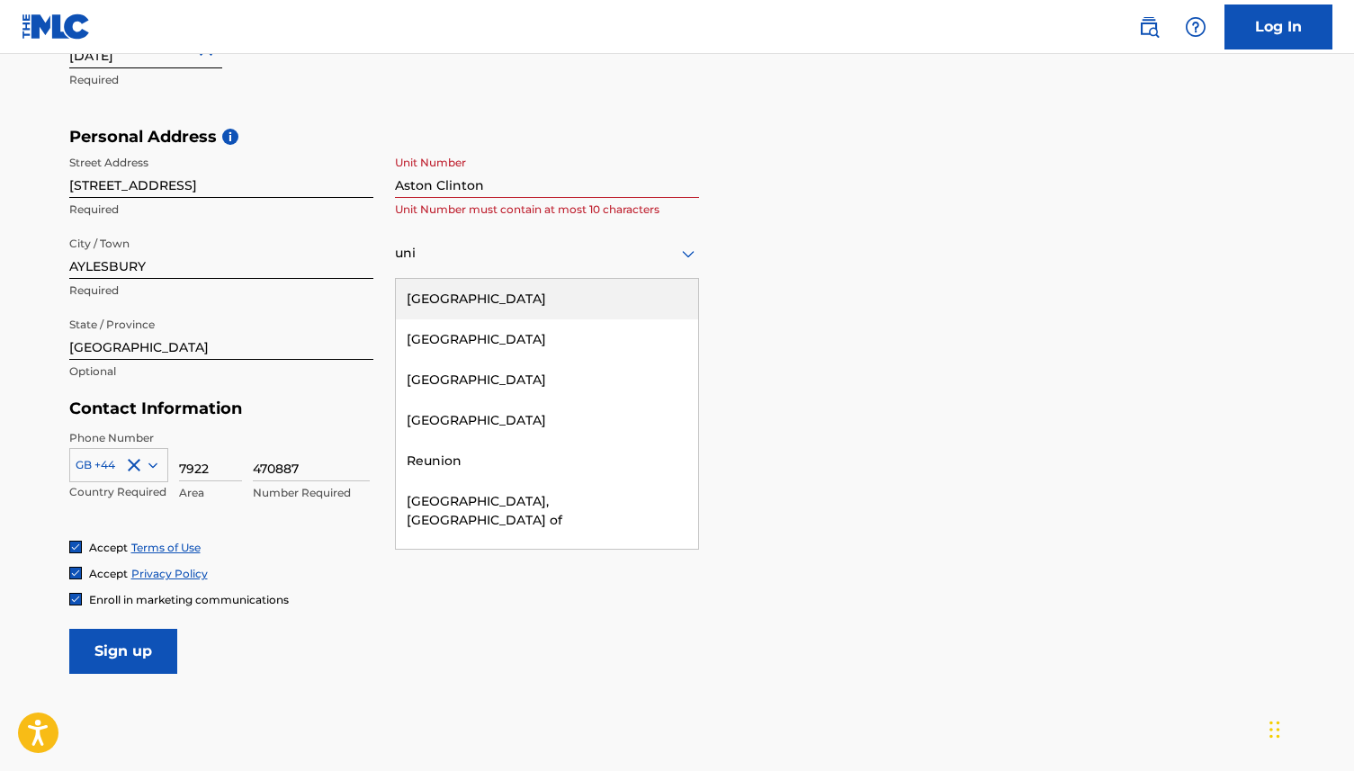
type input "unit"
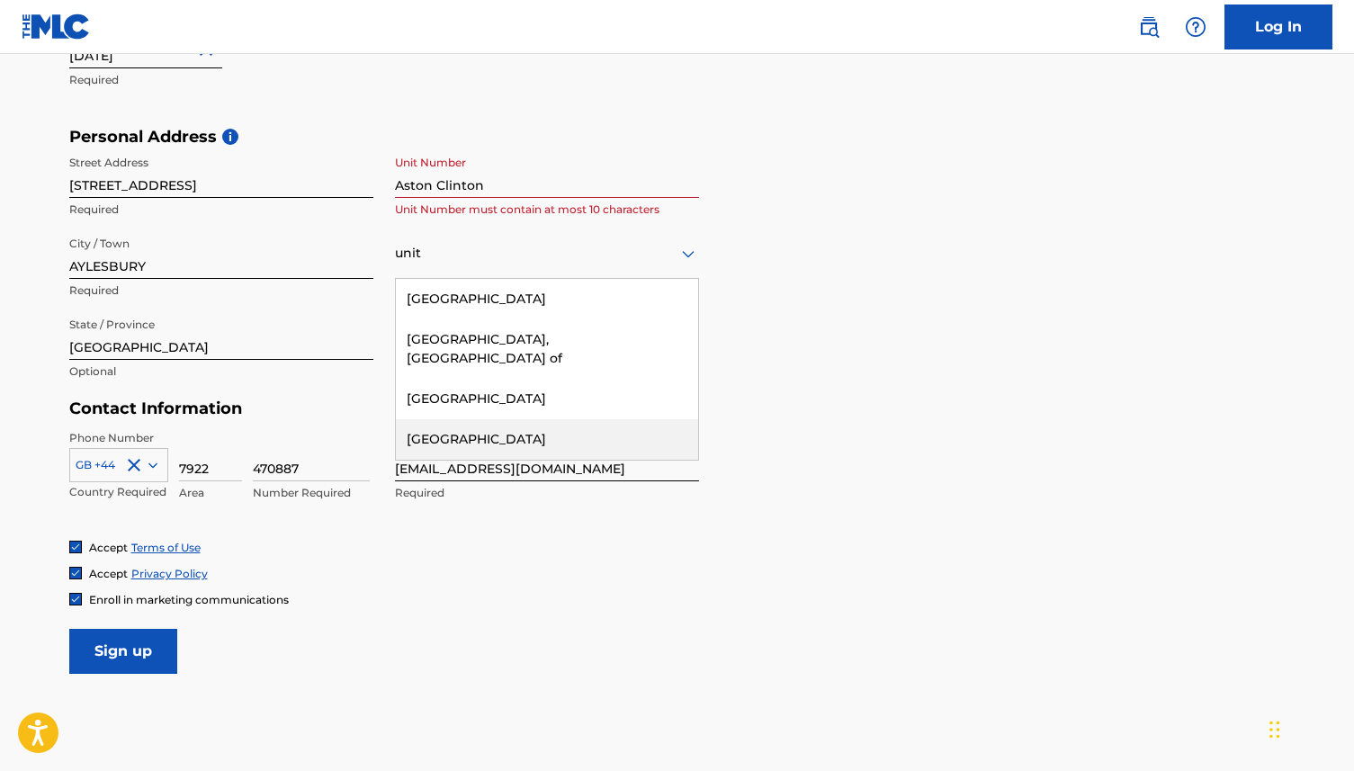
click at [479, 425] on div "[GEOGRAPHIC_DATA]" at bounding box center [547, 439] width 302 height 40
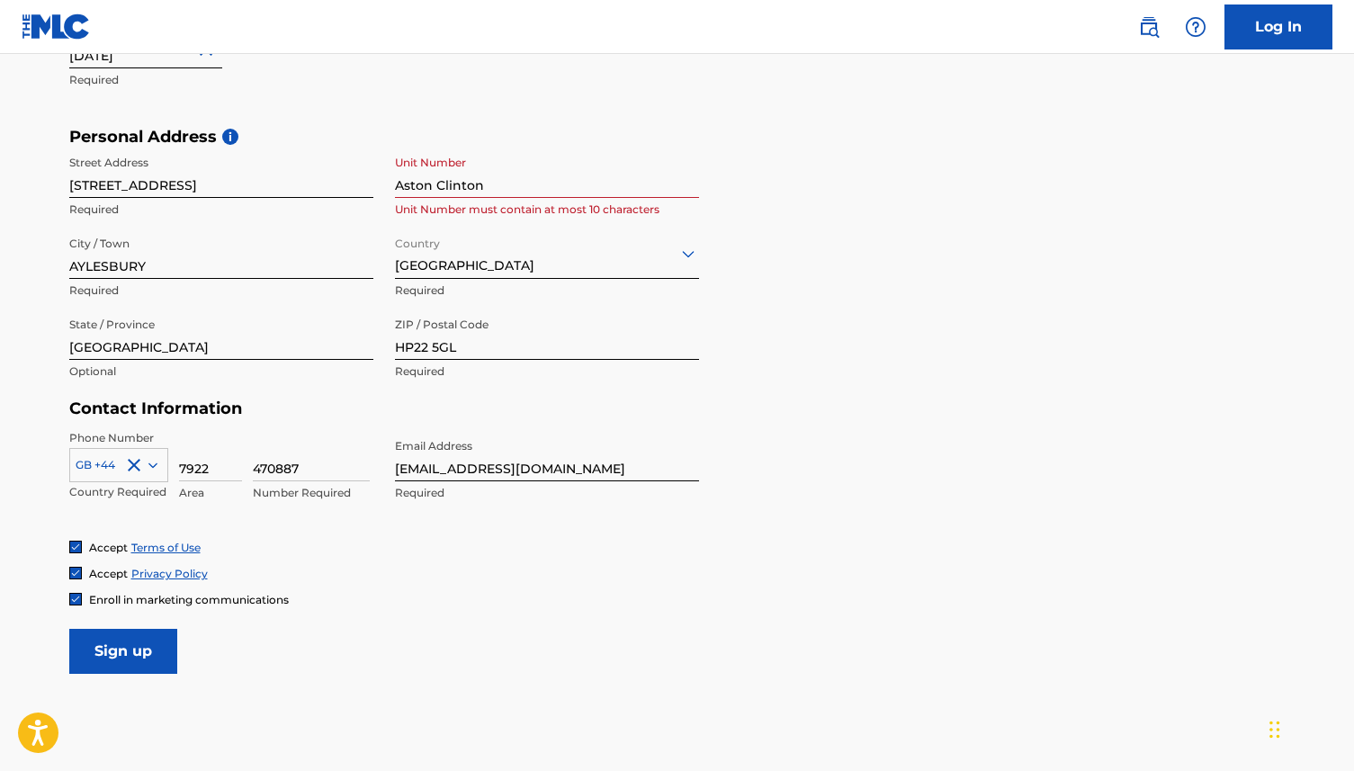
click at [148, 637] on input "Sign up" at bounding box center [123, 651] width 108 height 45
click at [455, 183] on input "Aston Clinton" at bounding box center [547, 172] width 304 height 51
click at [121, 636] on input "Sign up" at bounding box center [123, 651] width 108 height 45
